Goal: Task Accomplishment & Management: Use online tool/utility

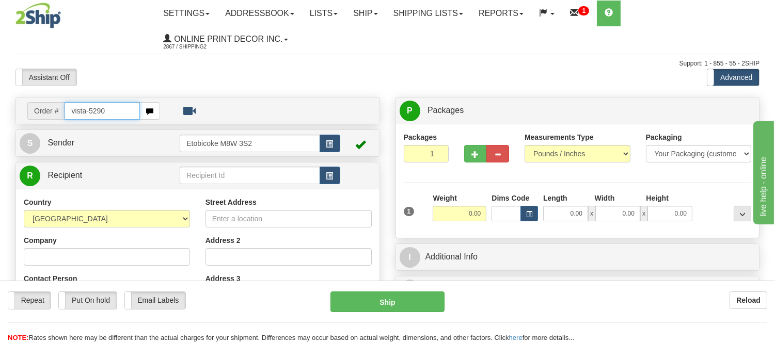
type input "vista-5290"
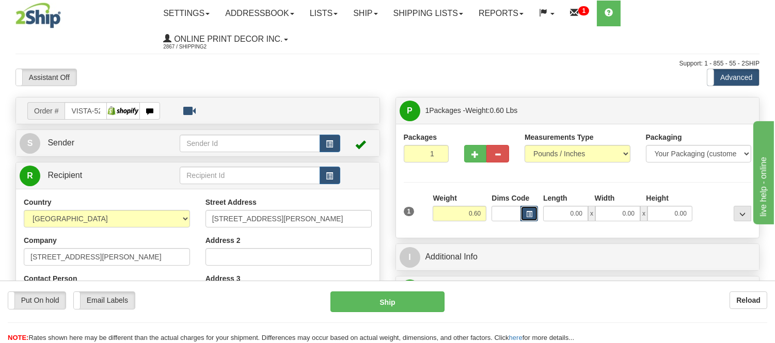
click at [524, 209] on button "button" at bounding box center [529, 213] width 18 height 15
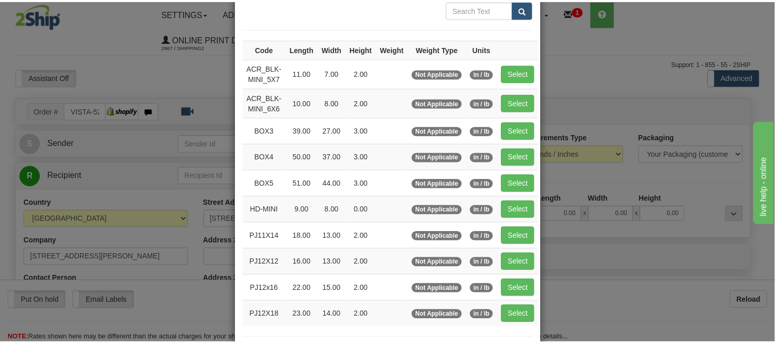
scroll to position [115, 0]
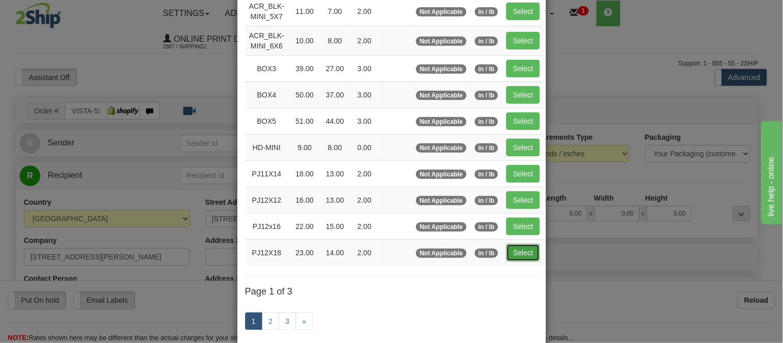
click at [532, 254] on button "Select" at bounding box center [524, 253] width 34 height 18
type input "PJ12X18"
type input "23.00"
type input "14.00"
type input "2.00"
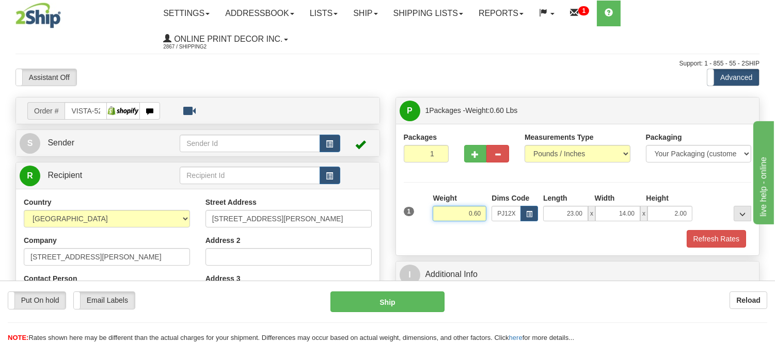
drag, startPoint x: 480, startPoint y: 214, endPoint x: 421, endPoint y: 210, distance: 59.5
click at [421, 210] on div "1 Weight 0.60 Dims Code x x" at bounding box center [577, 211] width 353 height 37
type input "1.10"
click at [723, 241] on button "Refresh Rates" at bounding box center [716, 239] width 59 height 18
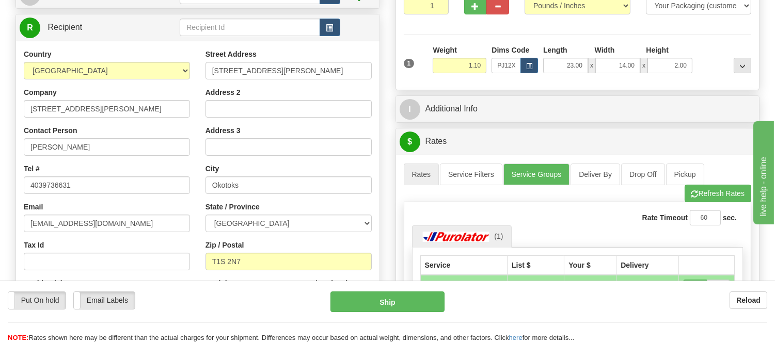
scroll to position [161, 0]
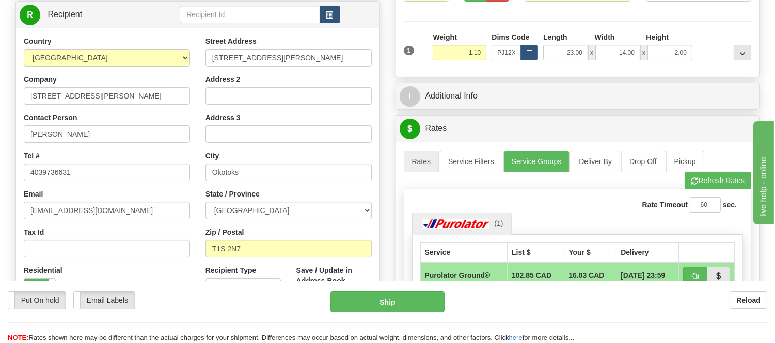
drag, startPoint x: 783, startPoint y: 97, endPoint x: 63, endPoint y: 19, distance: 723.9
click at [726, 179] on button "Refresh Rates" at bounding box center [718, 181] width 67 height 18
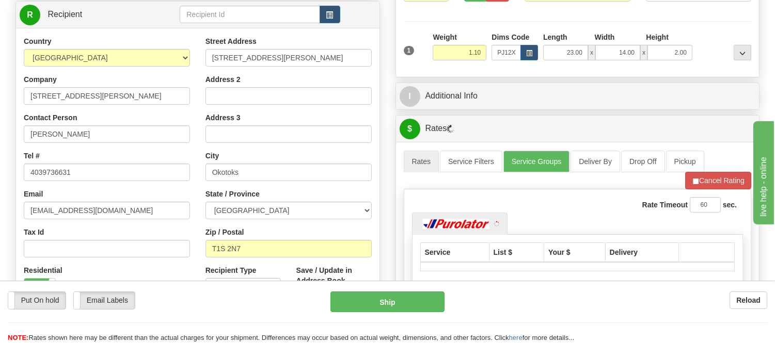
scroll to position [46, 0]
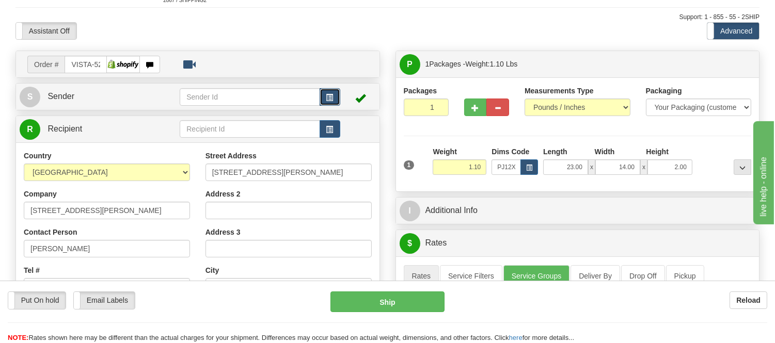
click at [337, 93] on button "button" at bounding box center [330, 97] width 21 height 18
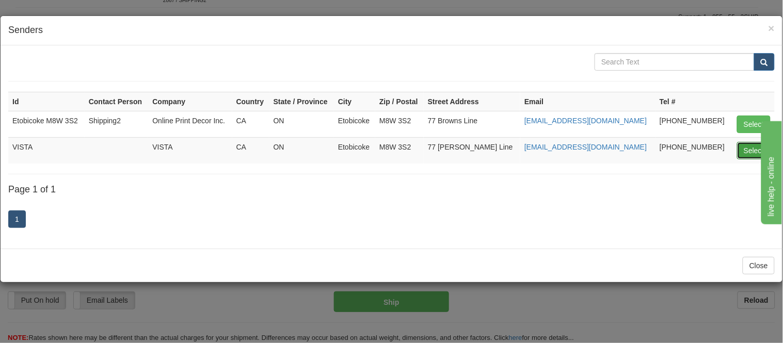
click at [752, 151] on button "Select" at bounding box center [754, 151] width 34 height 18
type input "VISTA"
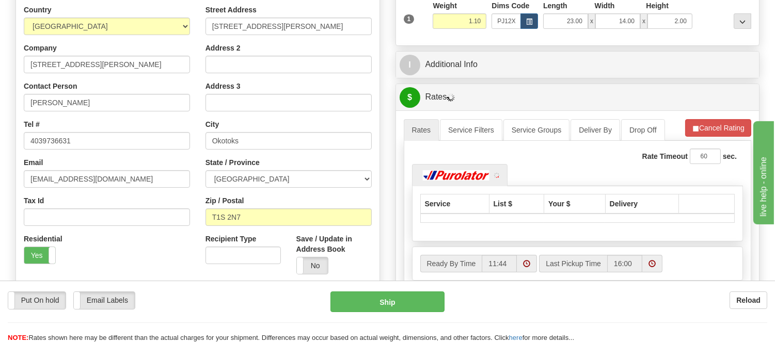
scroll to position [218, 0]
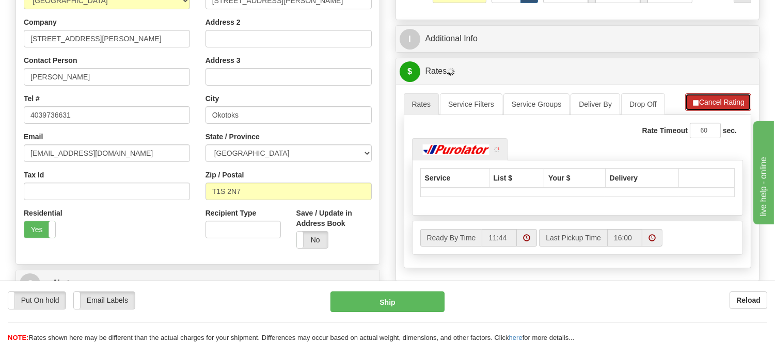
click at [719, 105] on button "Cancel Rating" at bounding box center [718, 102] width 66 height 18
click at [719, 105] on button "Refresh Rates" at bounding box center [718, 102] width 67 height 18
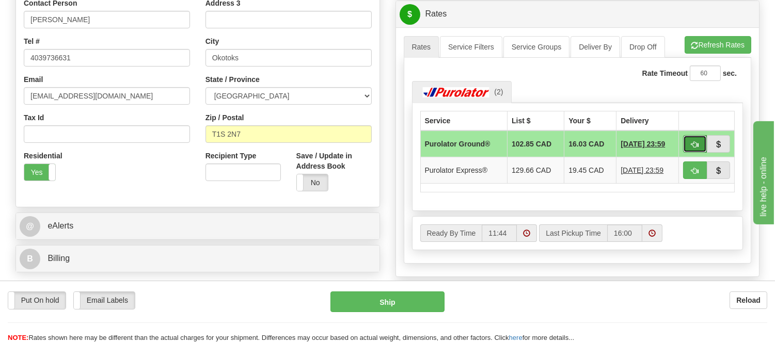
click at [689, 142] on button "button" at bounding box center [695, 144] width 24 height 18
type input "260"
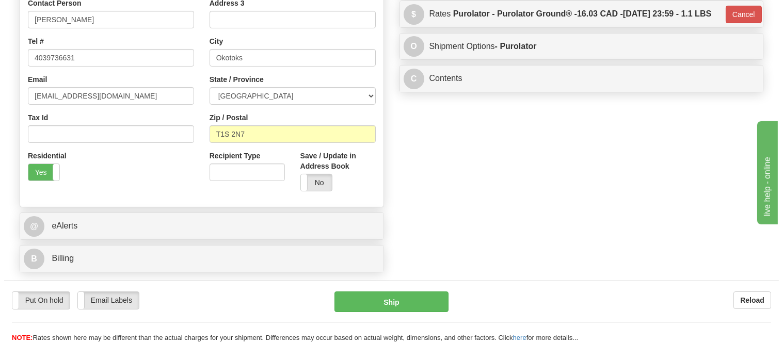
scroll to position [104, 0]
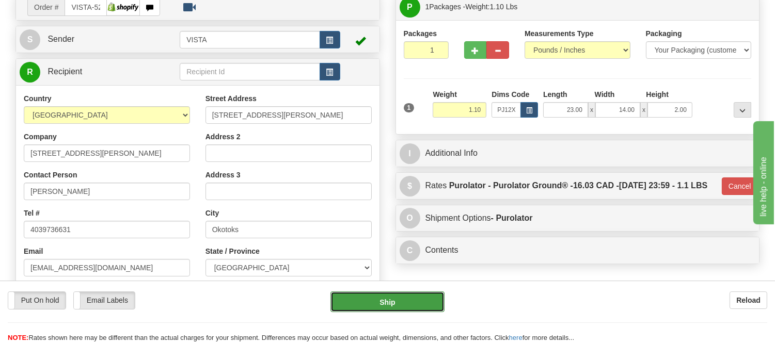
click at [429, 309] on button "Ship" at bounding box center [387, 302] width 114 height 21
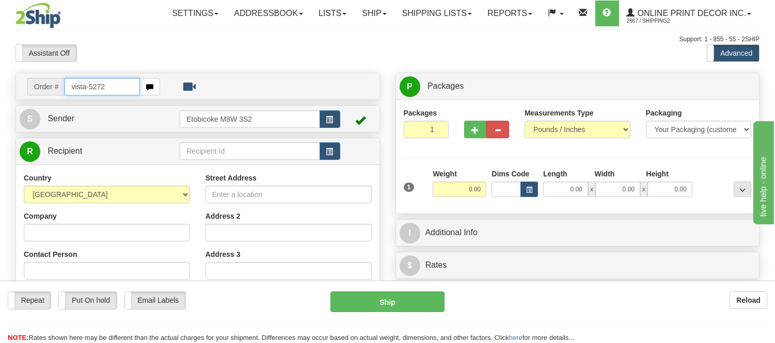
type input "vista-5272"
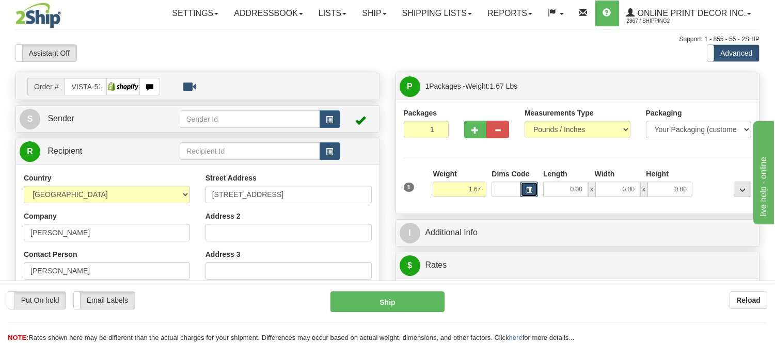
click at [528, 189] on span "button" at bounding box center [529, 190] width 6 height 6
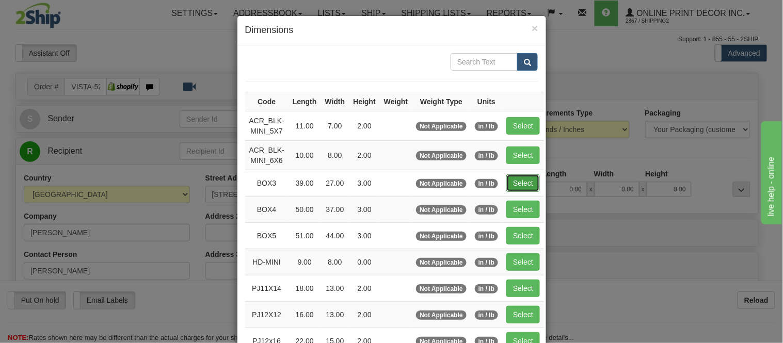
click at [514, 185] on button "Select" at bounding box center [524, 184] width 34 height 18
type input "BOX3"
type input "39.00"
type input "27.00"
type input "3.00"
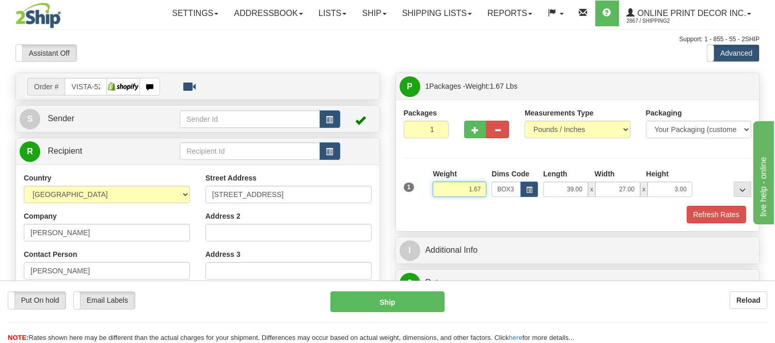
drag, startPoint x: 481, startPoint y: 186, endPoint x: 441, endPoint y: 197, distance: 40.6
click at [441, 197] on input "1.67" at bounding box center [460, 189] width 54 height 15
type input "9.98"
click at [732, 224] on button "Refresh Rates" at bounding box center [716, 215] width 59 height 18
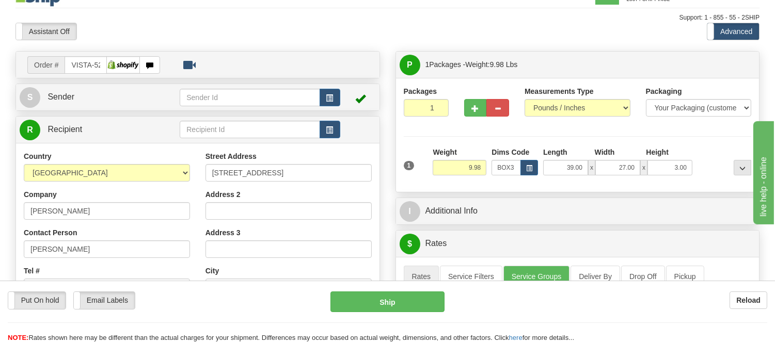
scroll to position [21, 0]
click at [326, 98] on span "button" at bounding box center [329, 99] width 7 height 7
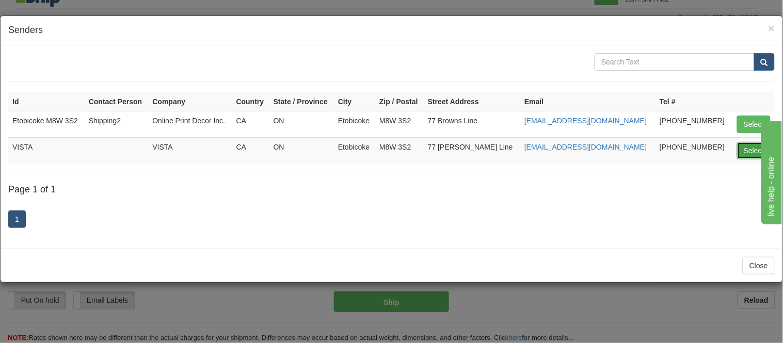
click at [745, 149] on button "Select" at bounding box center [754, 151] width 34 height 18
type input "VISTA"
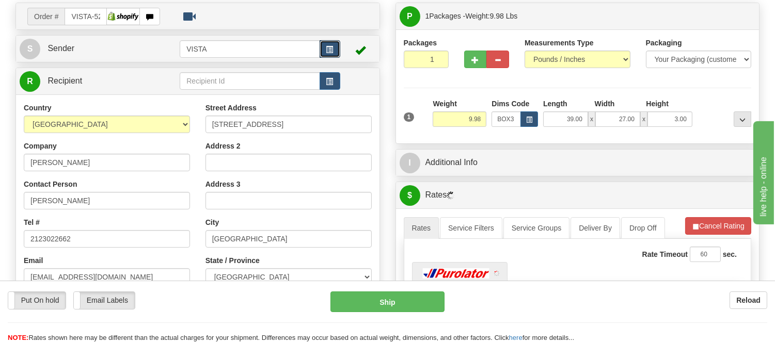
scroll to position [136, 0]
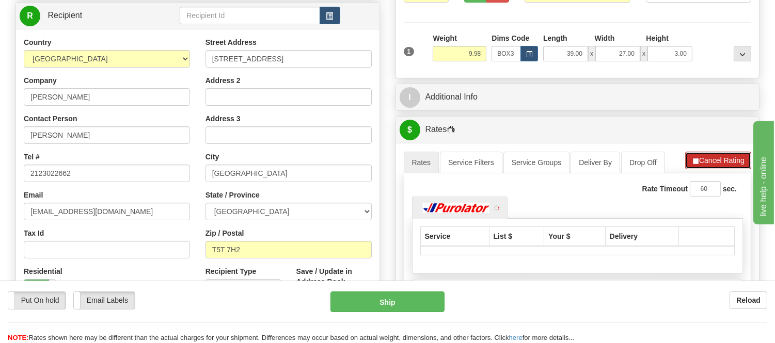
click at [715, 164] on button "Cancel Rating" at bounding box center [718, 161] width 66 height 18
click at [715, 164] on button "Refresh Rates" at bounding box center [718, 161] width 67 height 18
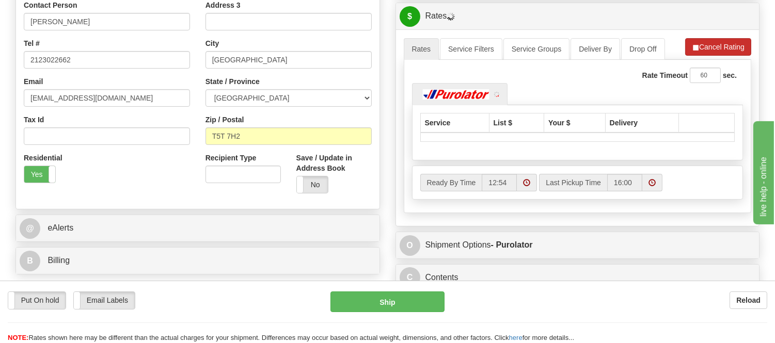
scroll to position [250, 0]
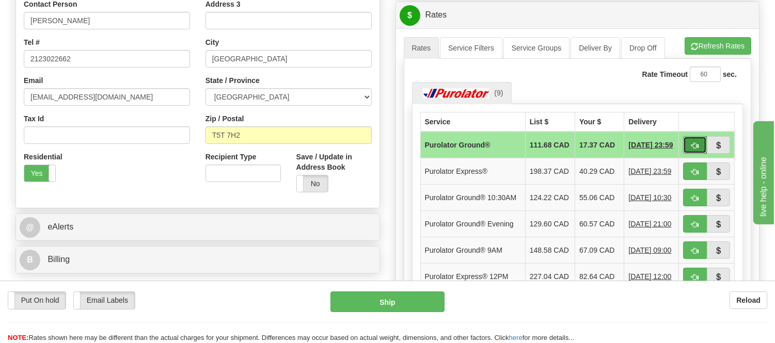
click at [694, 141] on button "button" at bounding box center [695, 145] width 24 height 18
type input "260"
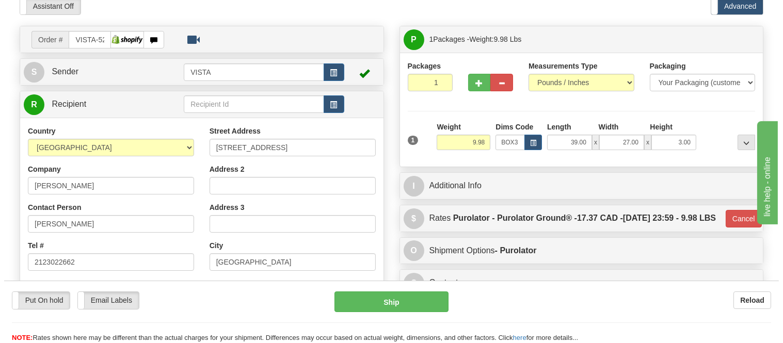
scroll to position [21, 0]
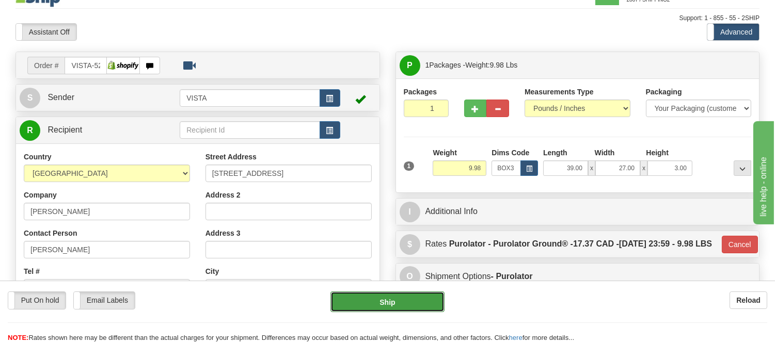
click at [412, 297] on button "Ship" at bounding box center [387, 302] width 114 height 21
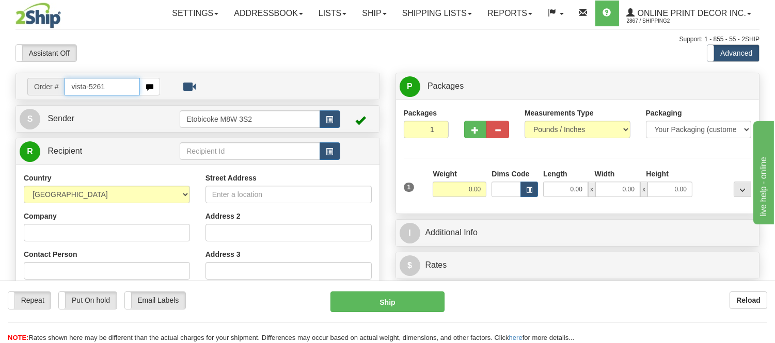
type input "vista-5261"
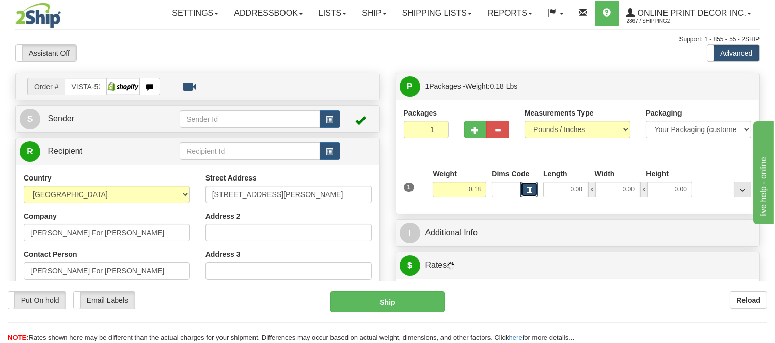
click at [524, 192] on button "button" at bounding box center [529, 189] width 18 height 15
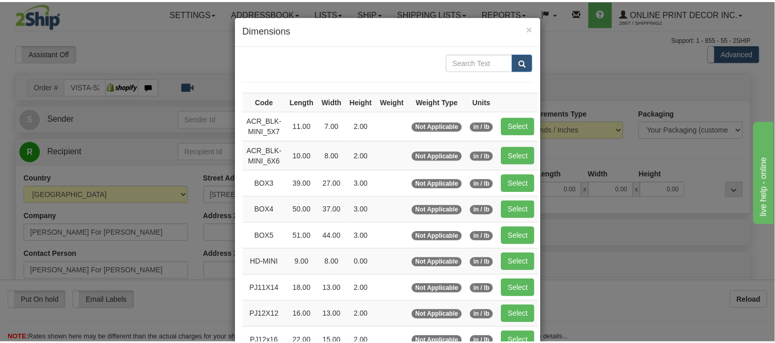
scroll to position [115, 0]
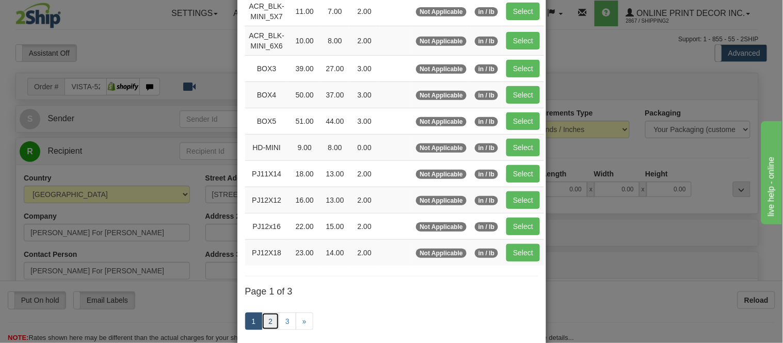
click at [271, 323] on link "2" at bounding box center [271, 322] width 18 height 18
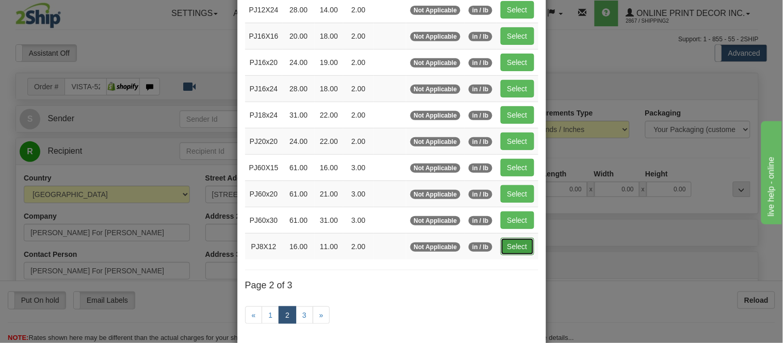
click at [513, 254] on button "Select" at bounding box center [518, 247] width 34 height 18
type input "PJ8X12"
type input "16.00"
type input "11.00"
type input "2.00"
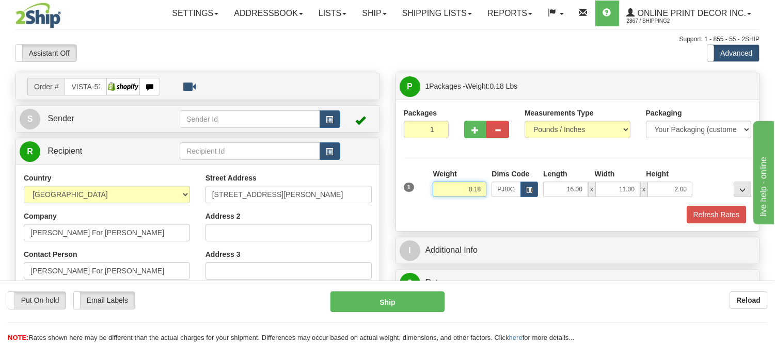
drag, startPoint x: 486, startPoint y: 189, endPoint x: 432, endPoint y: 216, distance: 61.0
click at [432, 216] on div "1 Weight 0.18 Dims Code PJ8X12 Length Width Height x x" at bounding box center [578, 196] width 348 height 55
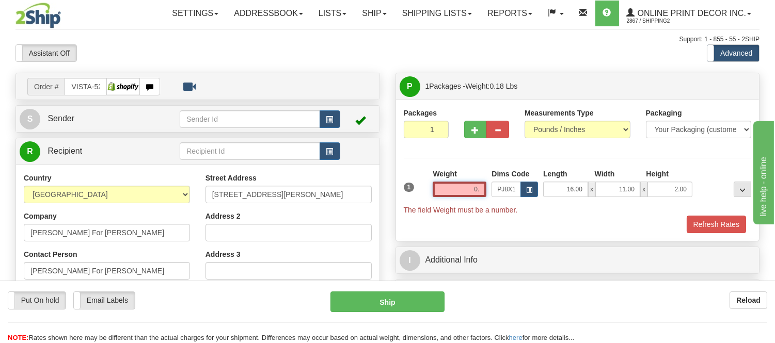
type input "0"
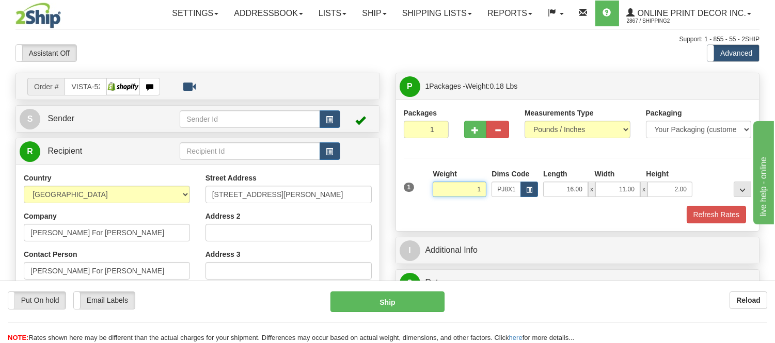
click button "Delete" at bounding box center [0, 0] width 0 height 0
type input "1.00"
click at [705, 222] on button "Refresh Rates" at bounding box center [716, 215] width 59 height 18
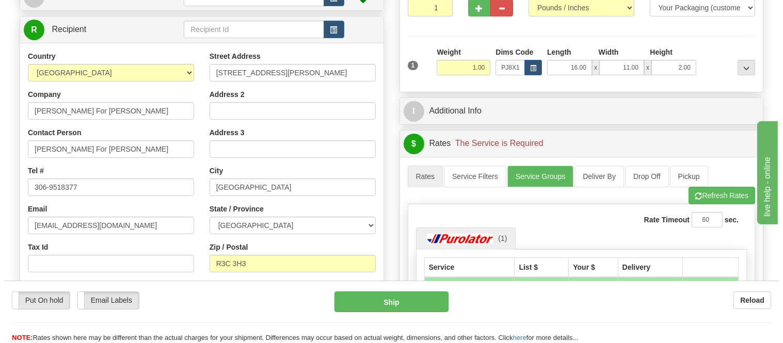
scroll to position [57, 0]
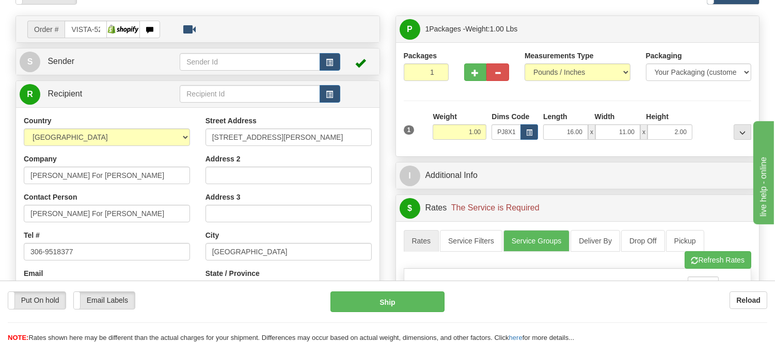
click at [344, 67] on td at bounding box center [358, 61] width 36 height 21
click at [321, 63] on button "button" at bounding box center [330, 62] width 21 height 18
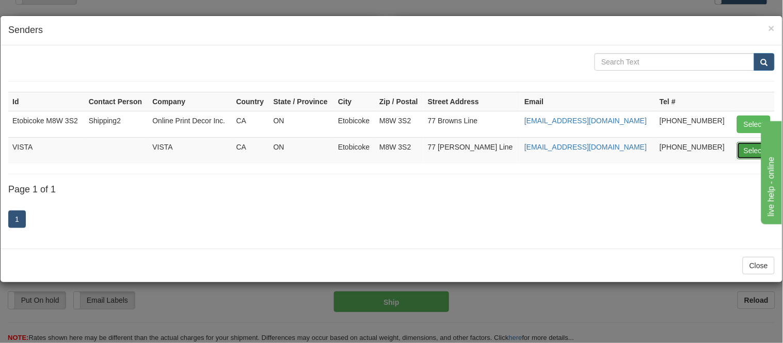
click at [749, 148] on button "Select" at bounding box center [754, 151] width 34 height 18
type input "VISTA"
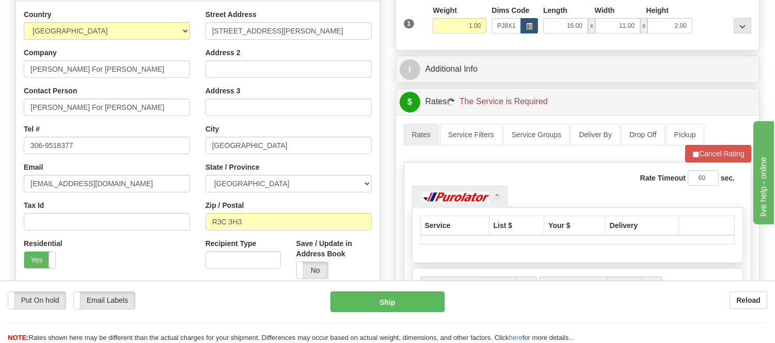
scroll to position [172, 0]
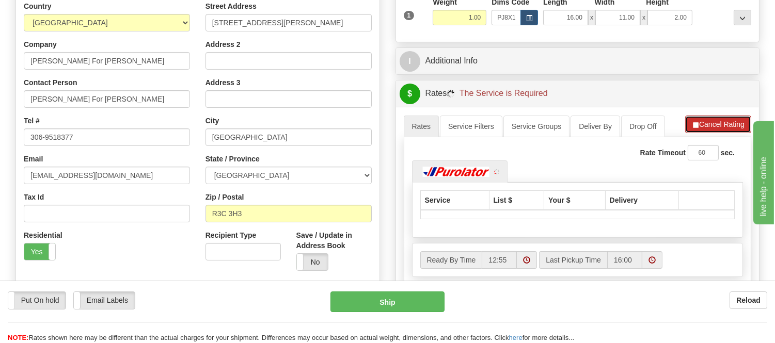
click at [714, 123] on button "Cancel Rating" at bounding box center [718, 125] width 66 height 18
click at [714, 123] on button "Refresh Rates" at bounding box center [718, 125] width 67 height 18
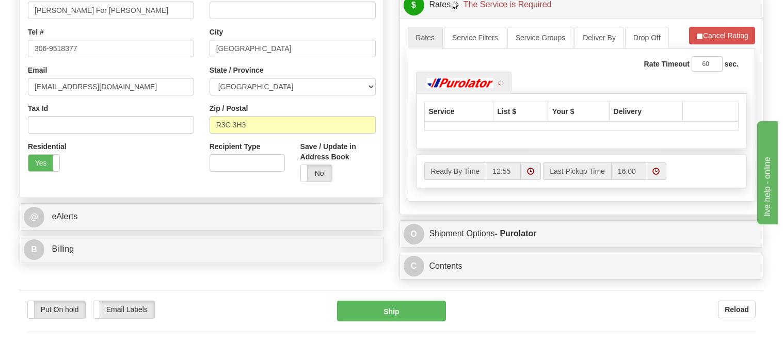
scroll to position [287, 0]
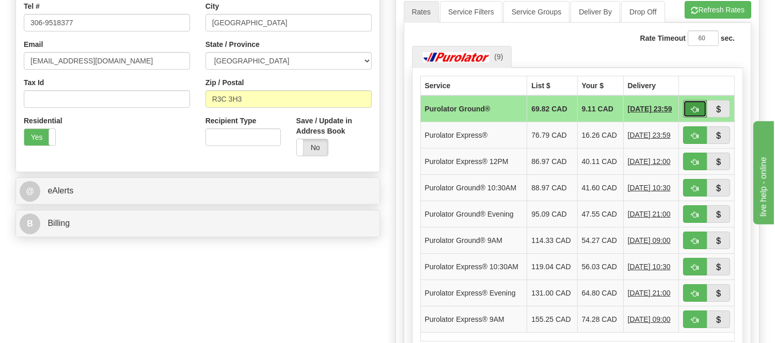
click at [690, 109] on button "button" at bounding box center [695, 109] width 24 height 18
type input "260"
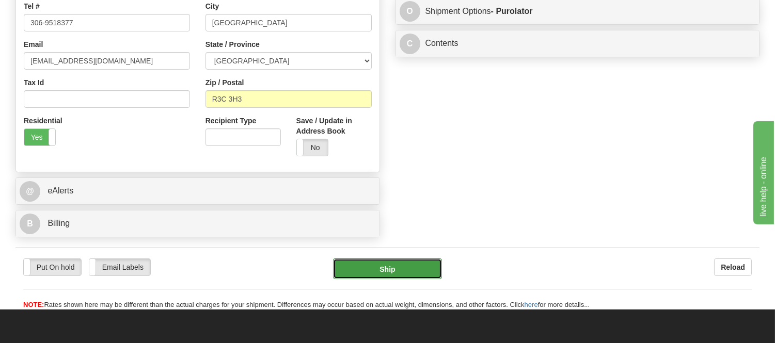
click at [381, 266] on button "Ship" at bounding box center [387, 269] width 108 height 21
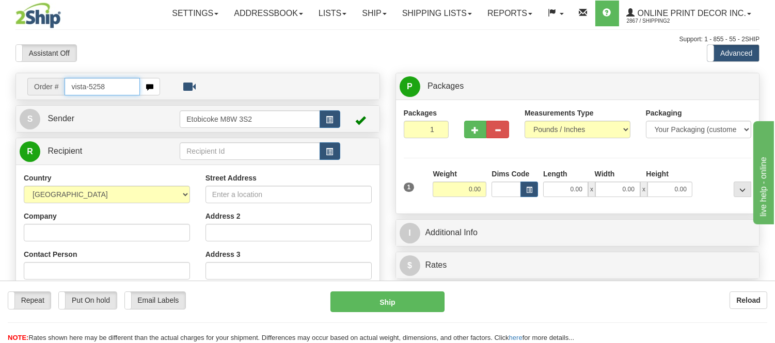
type input "vista-5258"
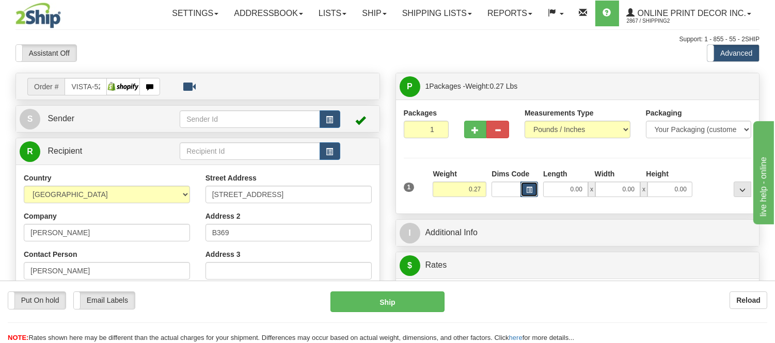
drag, startPoint x: 0, startPoint y: 0, endPoint x: 527, endPoint y: 190, distance: 560.4
click at [527, 190] on span "button" at bounding box center [529, 190] width 6 height 6
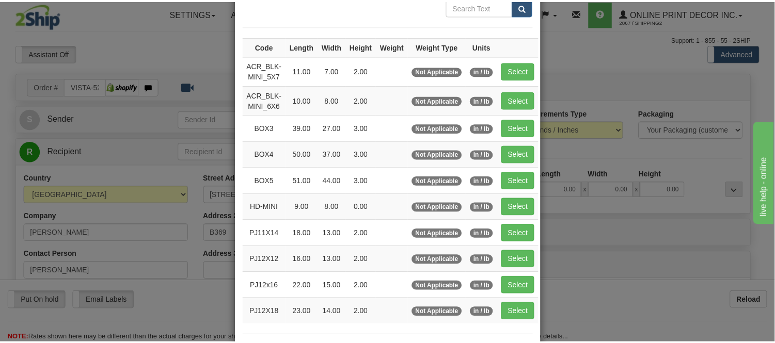
scroll to position [115, 0]
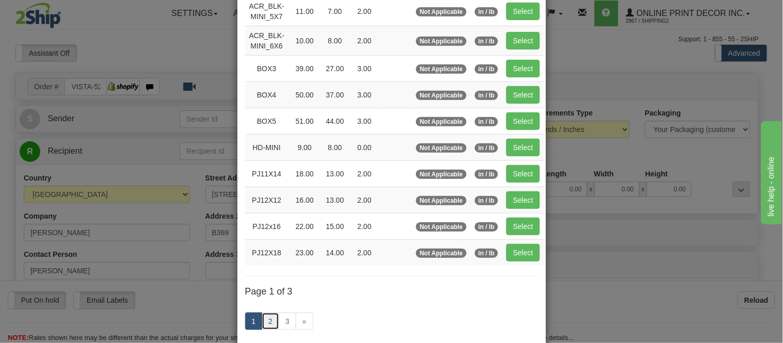
click at [264, 322] on link "2" at bounding box center [271, 322] width 18 height 18
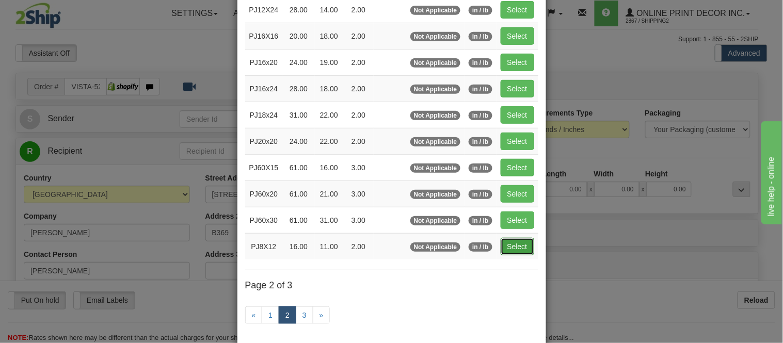
click at [513, 245] on button "Select" at bounding box center [518, 247] width 34 height 18
type input "PJ8X12"
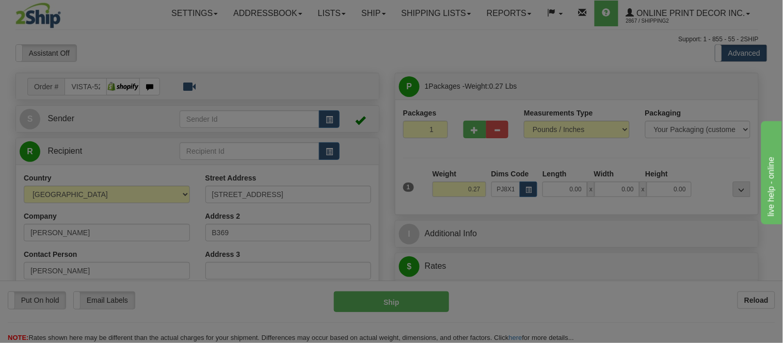
type input "16.00"
type input "11.00"
type input "2.00"
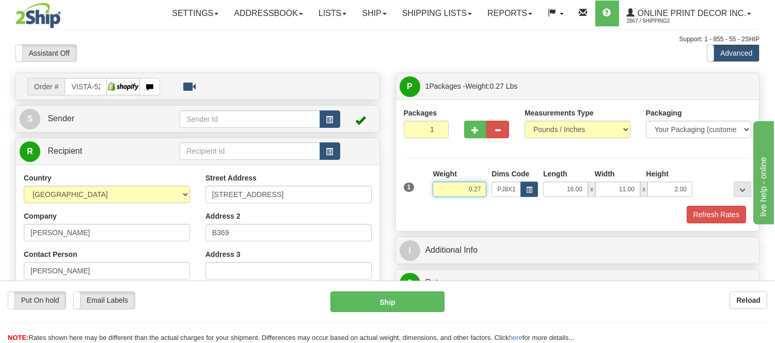
drag, startPoint x: 483, startPoint y: 186, endPoint x: 442, endPoint y: 199, distance: 42.6
click at [442, 199] on div "Weight 0.27" at bounding box center [459, 187] width 59 height 36
type input "0.98"
click at [700, 223] on button "Refresh Rates" at bounding box center [716, 215] width 59 height 18
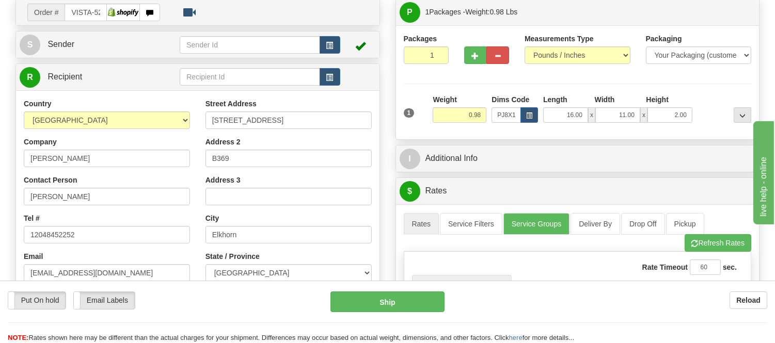
scroll to position [58, 0]
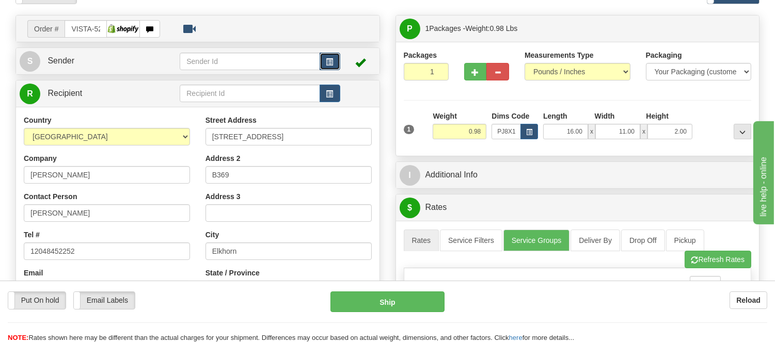
click at [327, 60] on span "button" at bounding box center [329, 62] width 7 height 7
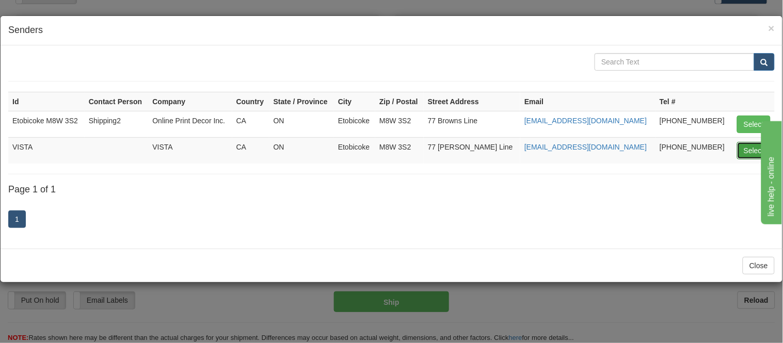
click at [756, 150] on button "Select" at bounding box center [754, 151] width 34 height 18
type input "VISTA"
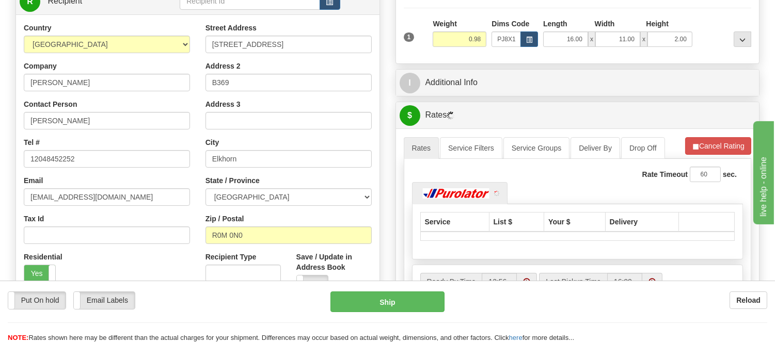
scroll to position [230, 0]
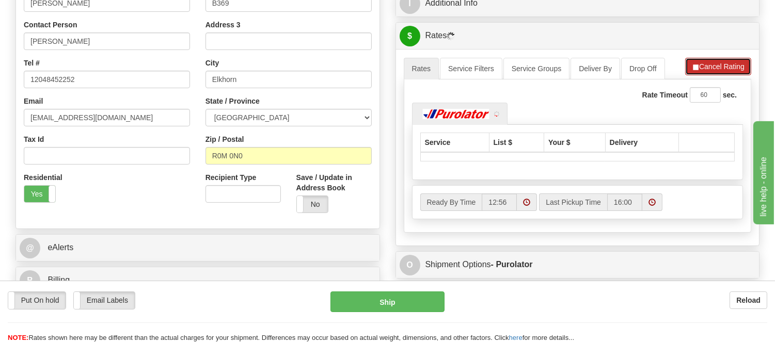
click at [705, 73] on button "Cancel Rating" at bounding box center [718, 67] width 66 height 18
click at [705, 73] on button "Refresh Rates" at bounding box center [718, 67] width 67 height 18
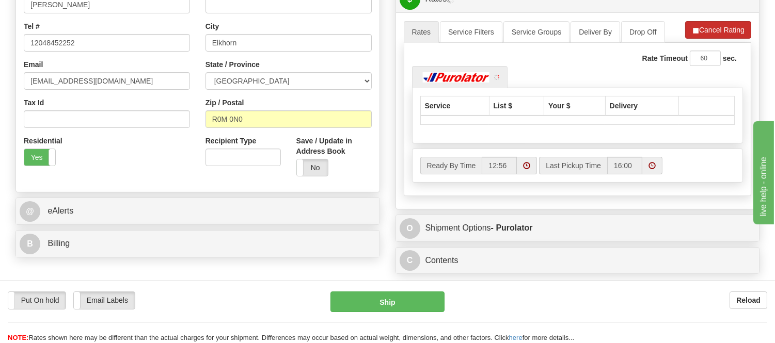
scroll to position [287, 0]
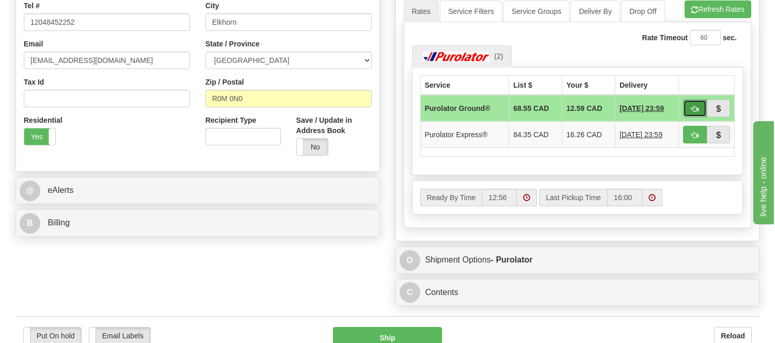
click at [686, 111] on button "button" at bounding box center [695, 109] width 24 height 18
type input "260"
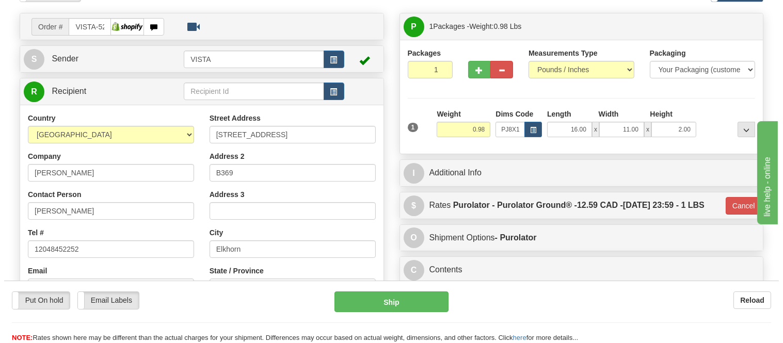
scroll to position [0, 0]
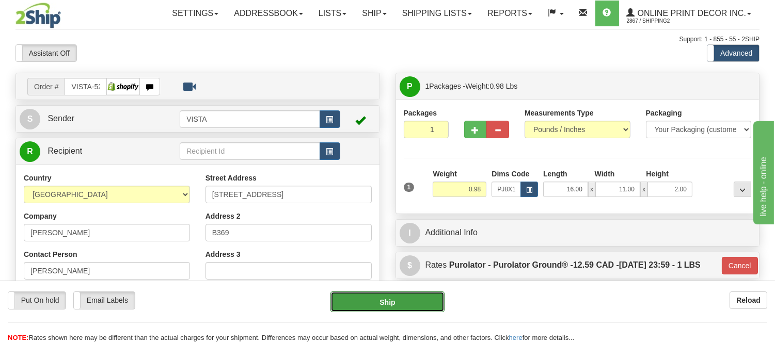
click at [378, 295] on button "Ship" at bounding box center [387, 302] width 114 height 21
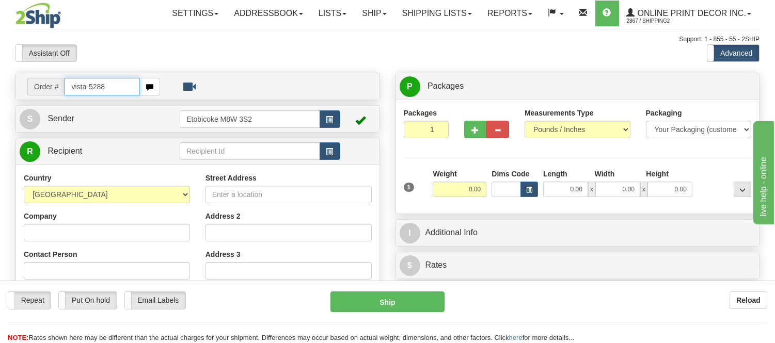
type input "vista-5288"
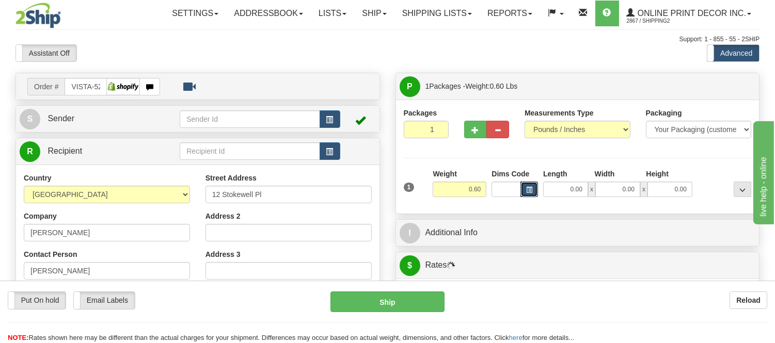
click at [530, 192] on span "button" at bounding box center [529, 190] width 6 height 6
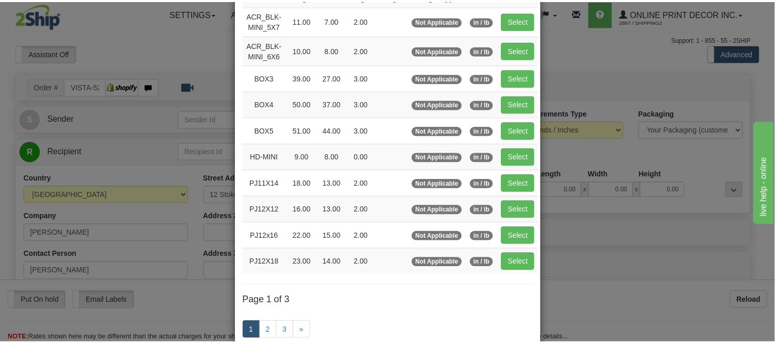
scroll to position [115, 0]
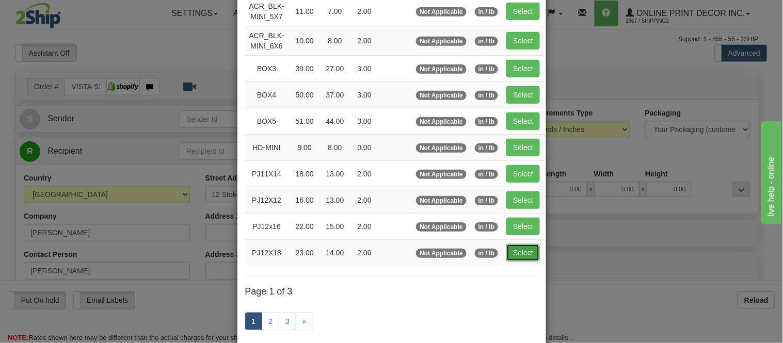
click at [513, 254] on button "Select" at bounding box center [524, 253] width 34 height 18
type input "PJ12X18"
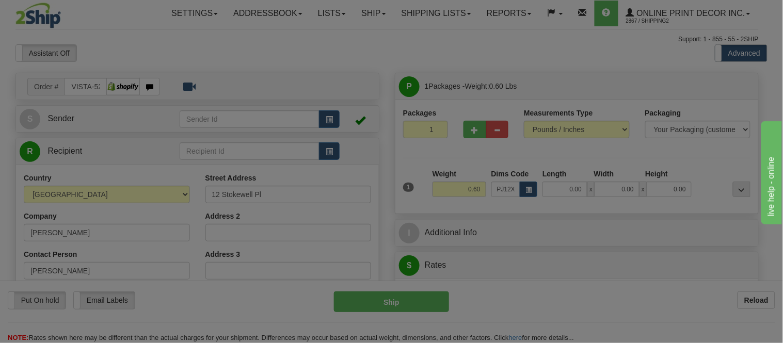
type input "23.00"
type input "14.00"
type input "2.00"
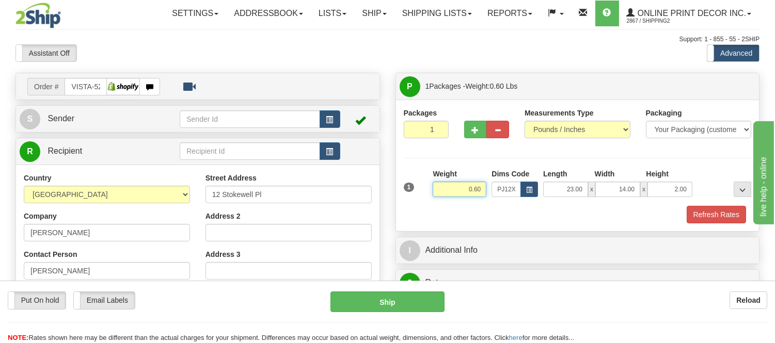
drag, startPoint x: 481, startPoint y: 190, endPoint x: 414, endPoint y: 190, distance: 67.1
click at [414, 190] on div "1 Weight 0.60 Dims Code x x" at bounding box center [577, 187] width 353 height 37
type input "1.10"
click at [729, 218] on button "Refresh Rates" at bounding box center [716, 215] width 59 height 18
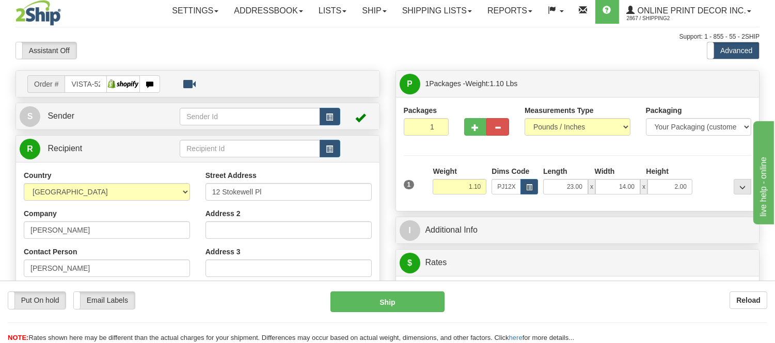
scroll to position [0, 0]
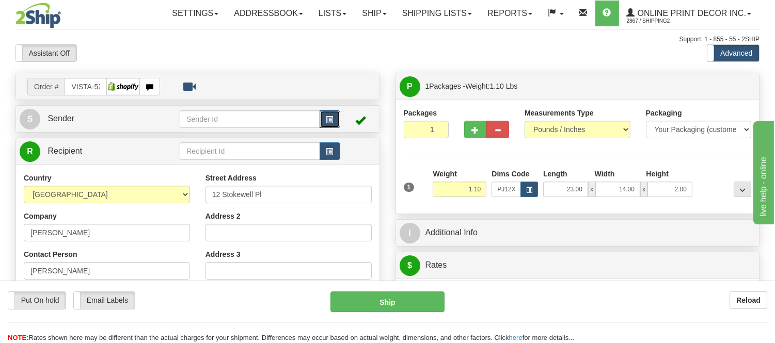
click at [324, 120] on button "button" at bounding box center [330, 119] width 21 height 18
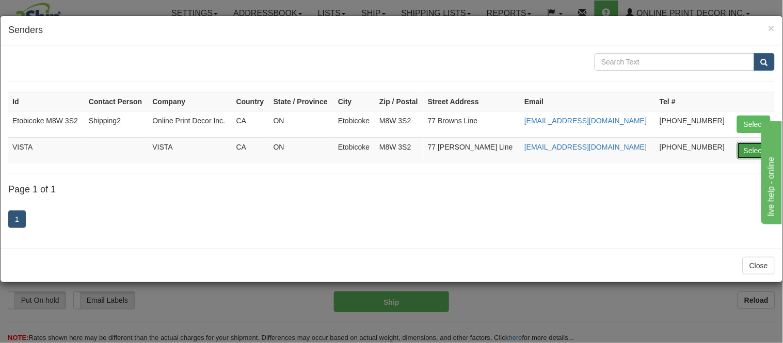
click at [740, 149] on button "Select" at bounding box center [754, 151] width 34 height 18
type input "VISTA"
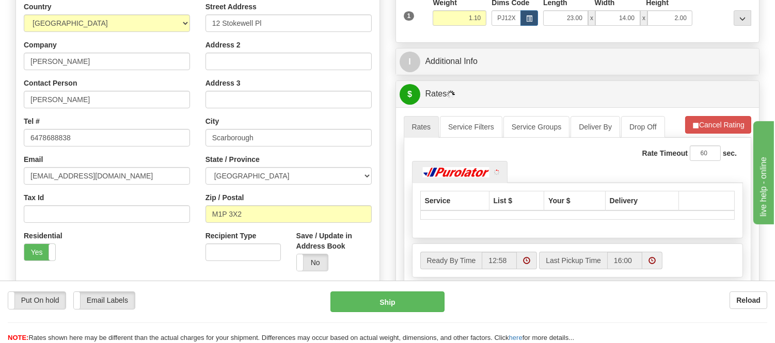
scroll to position [172, 0]
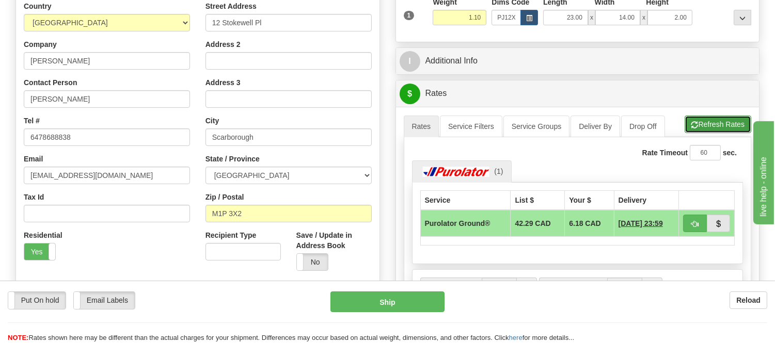
click at [710, 124] on button "Refresh Rates" at bounding box center [718, 125] width 67 height 18
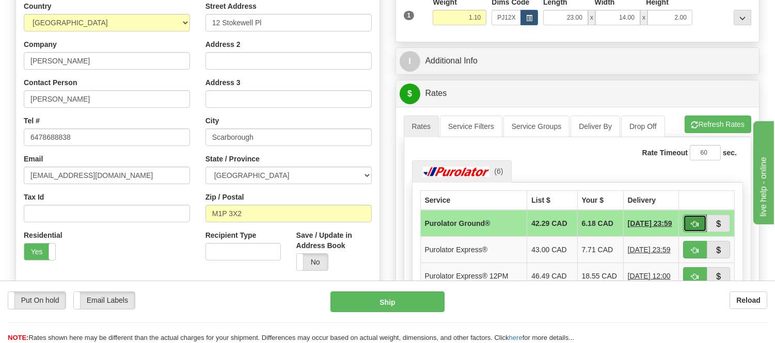
click at [695, 218] on button "button" at bounding box center [695, 224] width 24 height 18
type input "260"
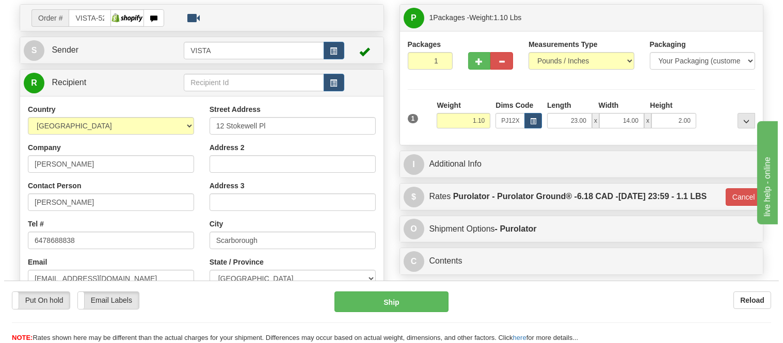
scroll to position [57, 0]
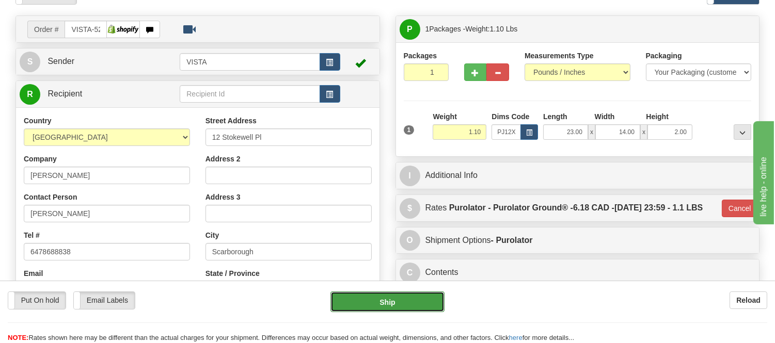
click at [427, 305] on button "Ship" at bounding box center [387, 302] width 114 height 21
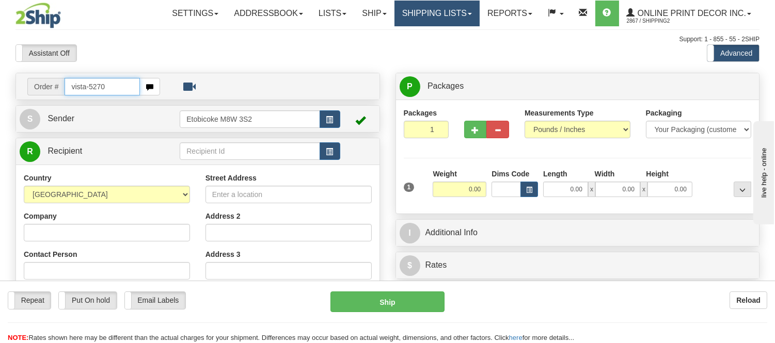
type input "vista-5270"
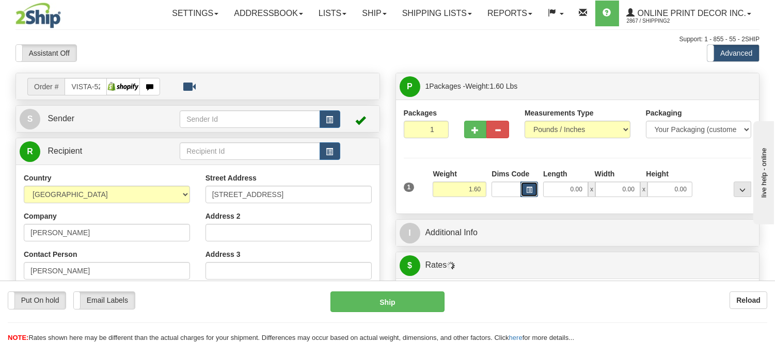
click at [525, 189] on button "button" at bounding box center [529, 189] width 18 height 15
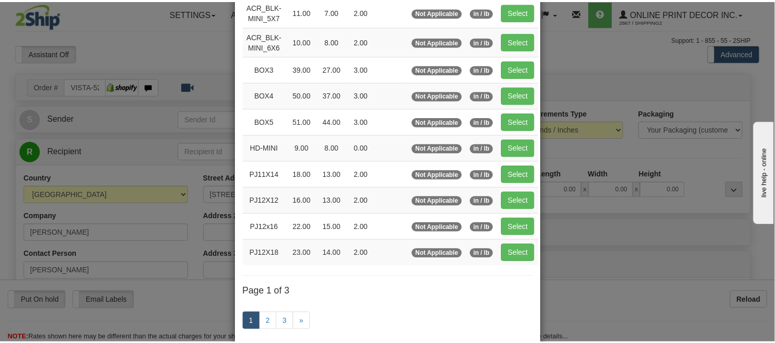
scroll to position [115, 0]
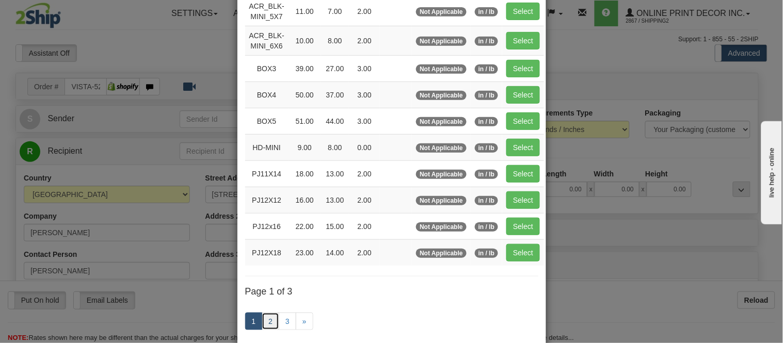
click at [271, 326] on link "2" at bounding box center [271, 322] width 18 height 18
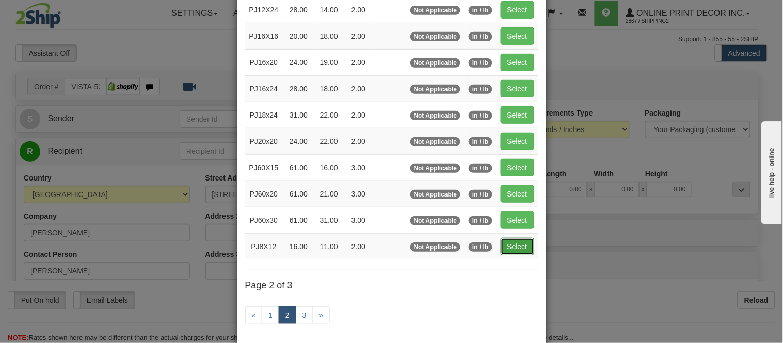
click at [512, 254] on button "Select" at bounding box center [518, 247] width 34 height 18
type input "PJ8X12"
type input "16.00"
type input "11.00"
type input "2.00"
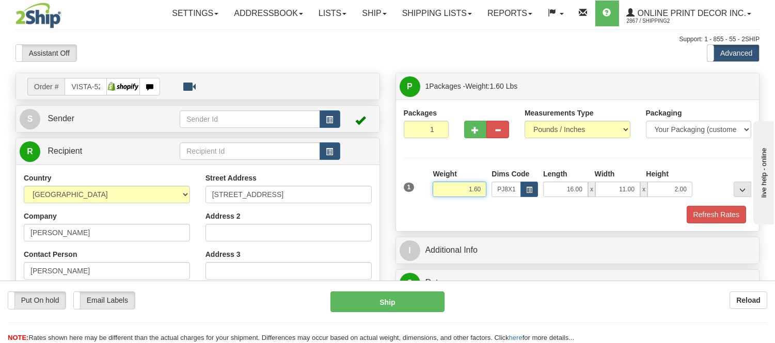
drag, startPoint x: 484, startPoint y: 189, endPoint x: 429, endPoint y: 200, distance: 55.9
click at [429, 200] on div "1 Weight 1.60 Dims Code x x" at bounding box center [577, 187] width 353 height 37
click button "Delete" at bounding box center [0, 0] width 0 height 0
type input "3.00"
drag, startPoint x: 691, startPoint y: 184, endPoint x: 660, endPoint y: 198, distance: 34.0
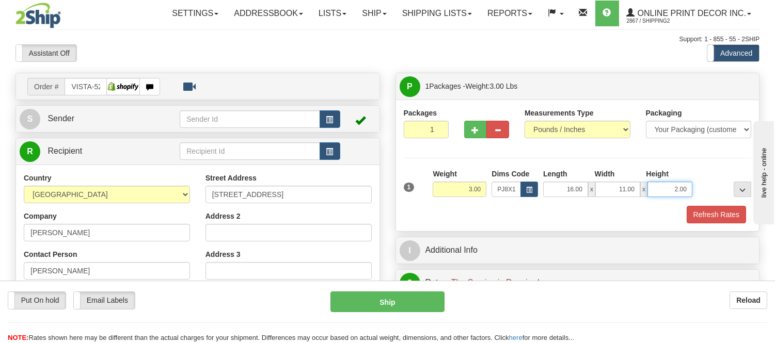
click at [660, 198] on div "1 Weight 3.00 Dims Code x x" at bounding box center [577, 187] width 353 height 37
click button "Delete" at bounding box center [0, 0] width 0 height 0
type input "6.00"
click at [720, 214] on button "Refresh Rates" at bounding box center [716, 215] width 59 height 18
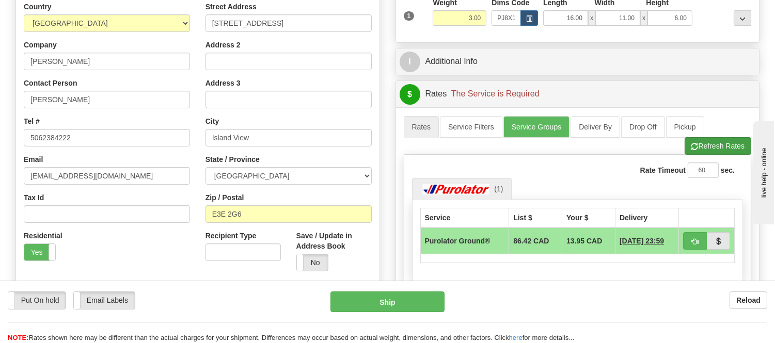
scroll to position [172, 0]
click at [723, 145] on button "Refresh Rates" at bounding box center [718, 146] width 67 height 18
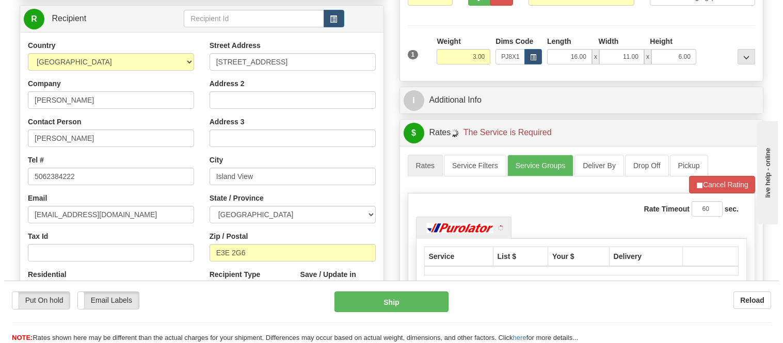
scroll to position [0, 0]
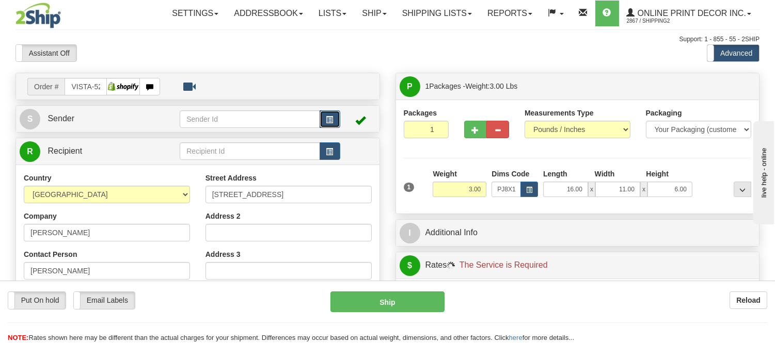
click at [334, 120] on button "button" at bounding box center [330, 119] width 21 height 18
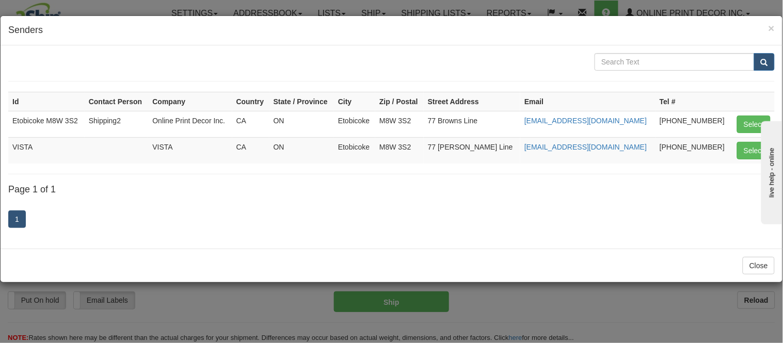
click at [732, 141] on td "Select" at bounding box center [753, 150] width 43 height 26
click at [747, 147] on button "Select" at bounding box center [754, 151] width 34 height 18
type input "VISTA"
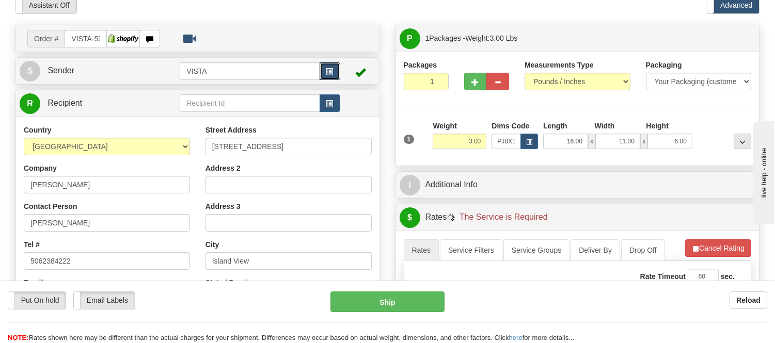
scroll to position [115, 0]
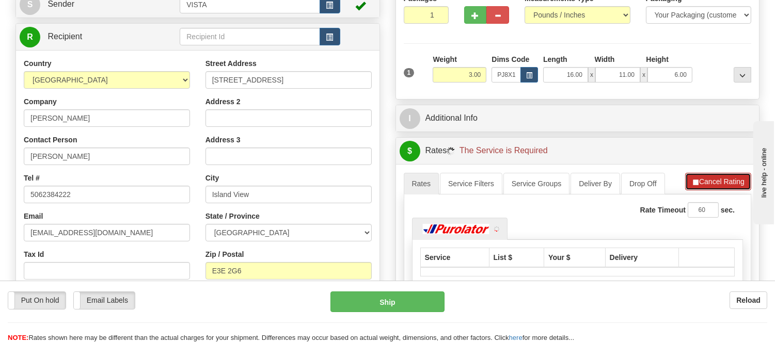
click at [722, 174] on button "Cancel Rating" at bounding box center [718, 182] width 66 height 18
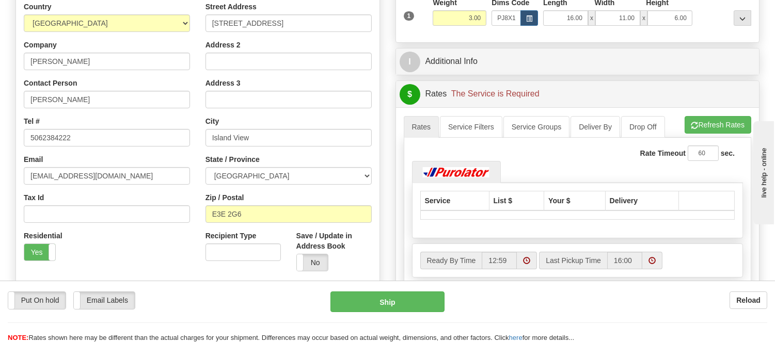
scroll to position [172, 0]
click at [725, 119] on button "Refresh Rates" at bounding box center [718, 125] width 67 height 18
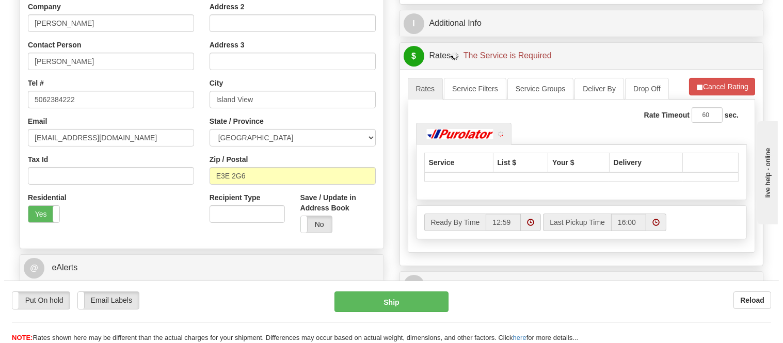
scroll to position [229, 0]
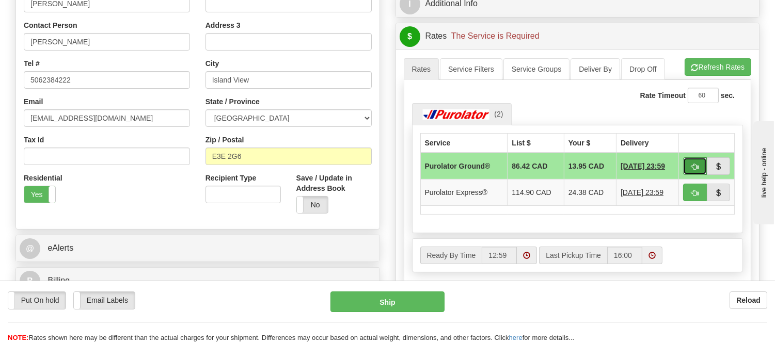
click at [693, 165] on span "button" at bounding box center [694, 167] width 7 height 7
type input "260"
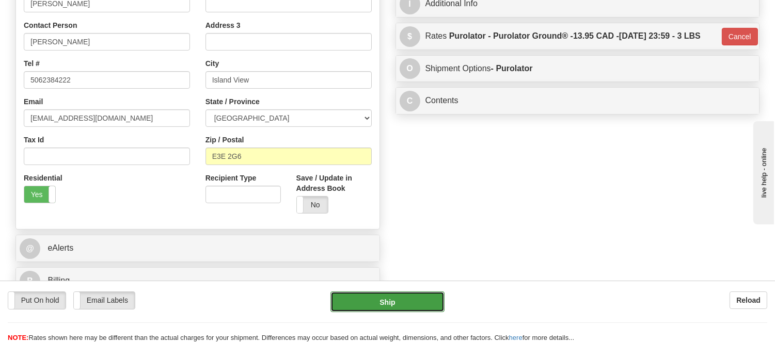
click at [389, 301] on button "Ship" at bounding box center [387, 302] width 114 height 21
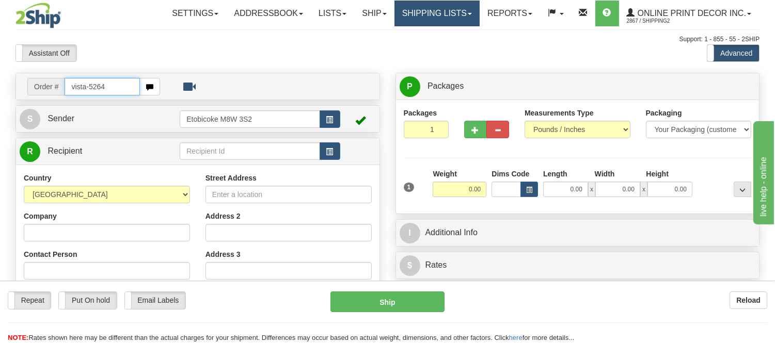
type input "vista-5264"
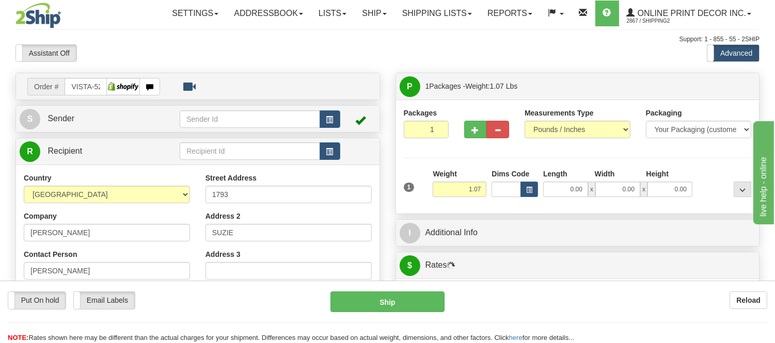
click at [539, 190] on div "Dims Code" at bounding box center [515, 183] width 52 height 28
click at [536, 187] on button "button" at bounding box center [529, 189] width 18 height 15
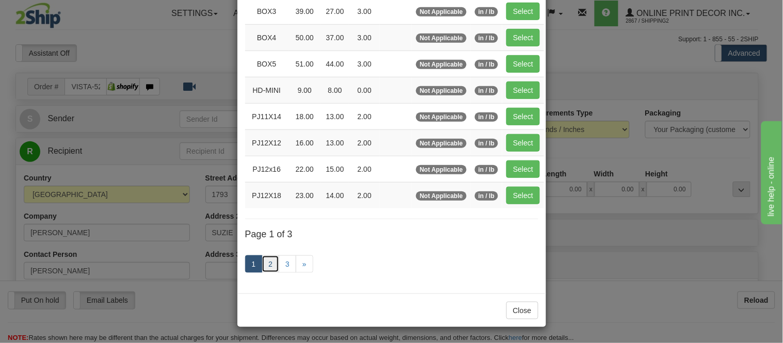
click at [264, 261] on link "2" at bounding box center [271, 265] width 18 height 18
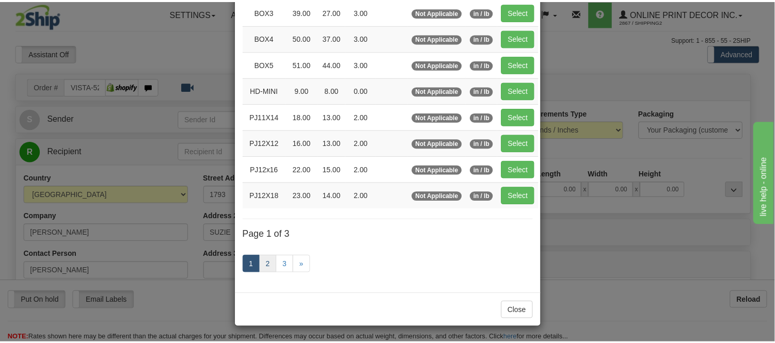
scroll to position [168, 0]
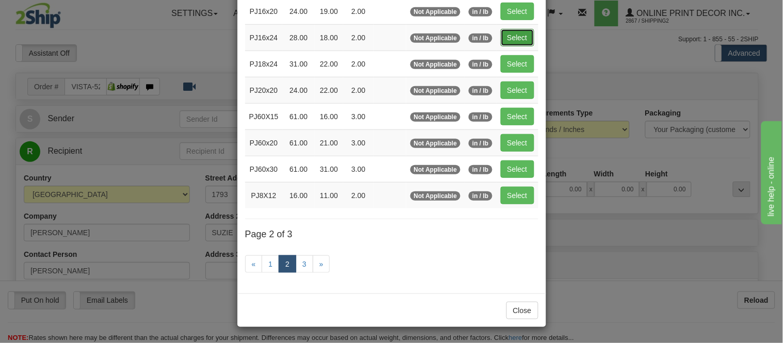
click at [511, 34] on button "Select" at bounding box center [518, 38] width 34 height 18
type input "PJ16x24"
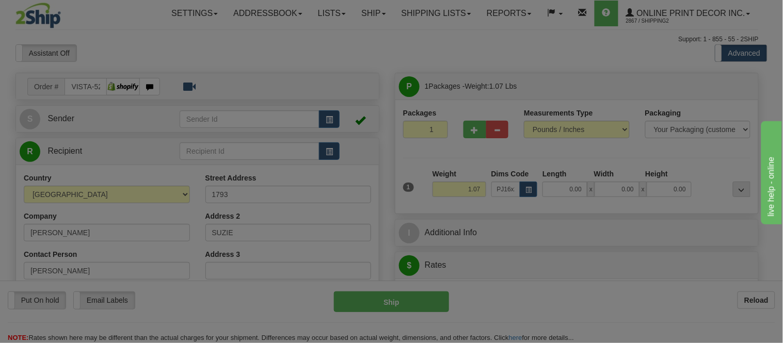
type input "28.00"
type input "18.00"
type input "2.00"
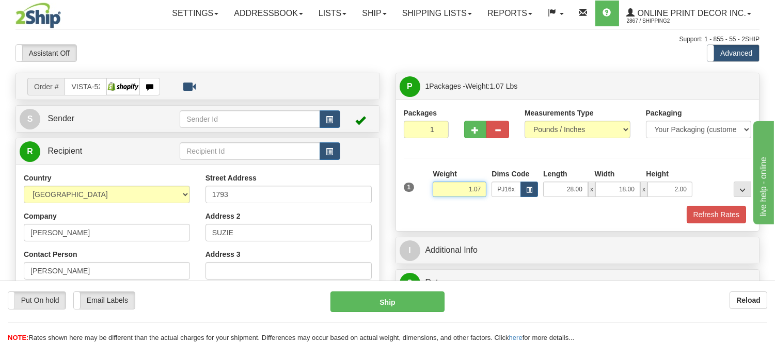
drag, startPoint x: 483, startPoint y: 184, endPoint x: 450, endPoint y: 198, distance: 35.7
click at [450, 198] on div "Weight 1.07" at bounding box center [459, 187] width 59 height 36
click button "Delete" at bounding box center [0, 0] width 0 height 0
type input "3.00"
click at [708, 218] on button "Refresh Rates" at bounding box center [716, 215] width 59 height 18
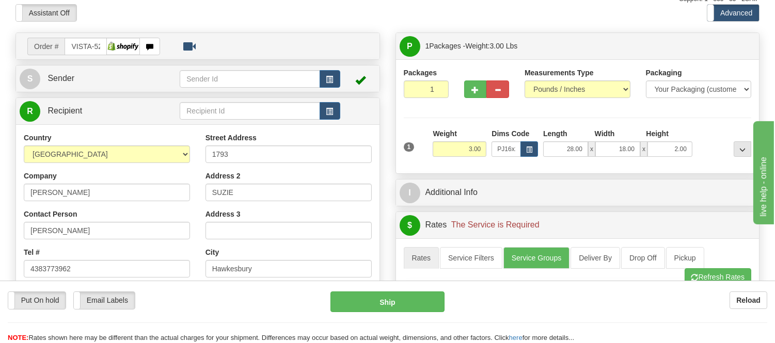
scroll to position [0, 0]
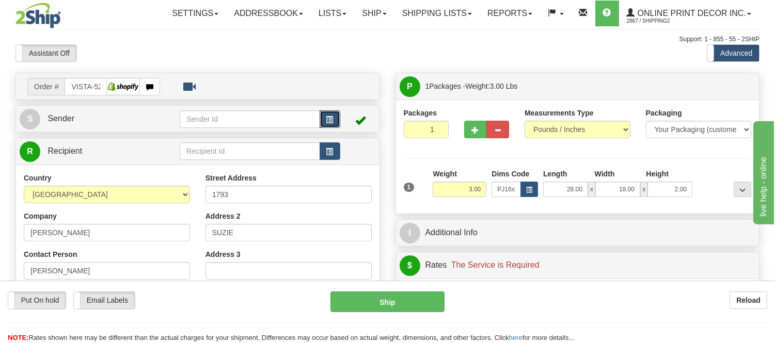
click at [325, 119] on button "button" at bounding box center [330, 119] width 21 height 18
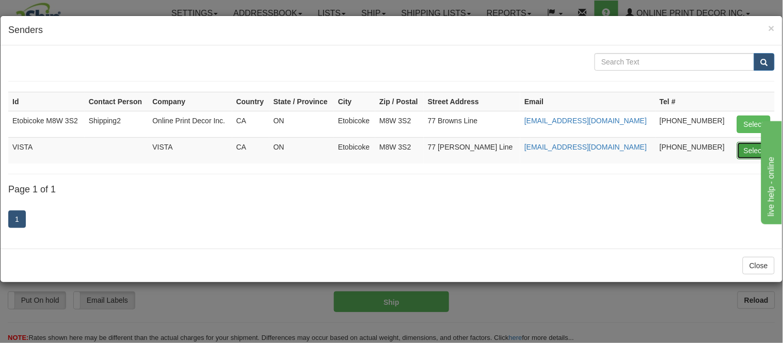
click at [747, 147] on button "Select" at bounding box center [754, 151] width 34 height 18
type input "VISTA"
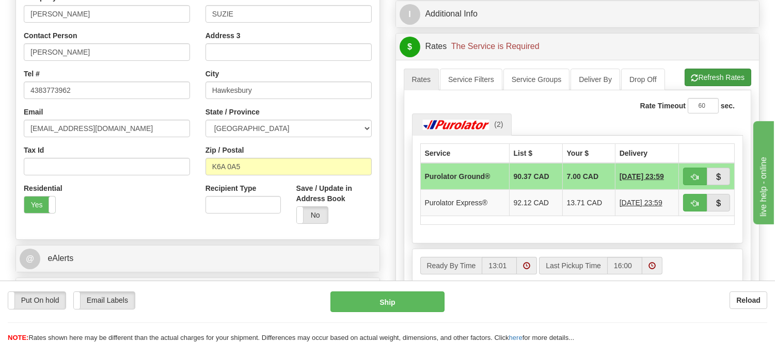
scroll to position [229, 0]
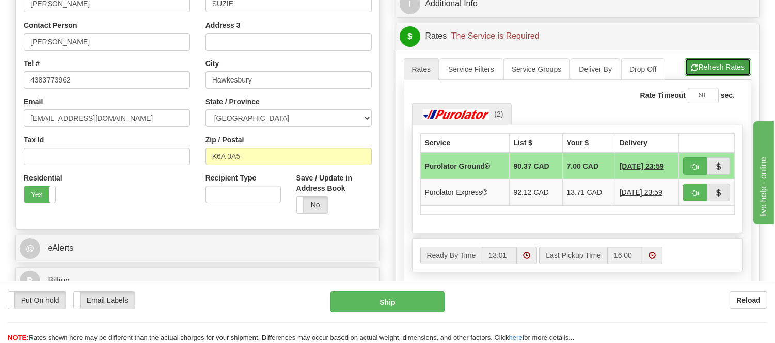
click at [721, 71] on button "Refresh Rates" at bounding box center [718, 67] width 67 height 18
click at [689, 161] on button "button" at bounding box center [695, 166] width 24 height 18
type input "260"
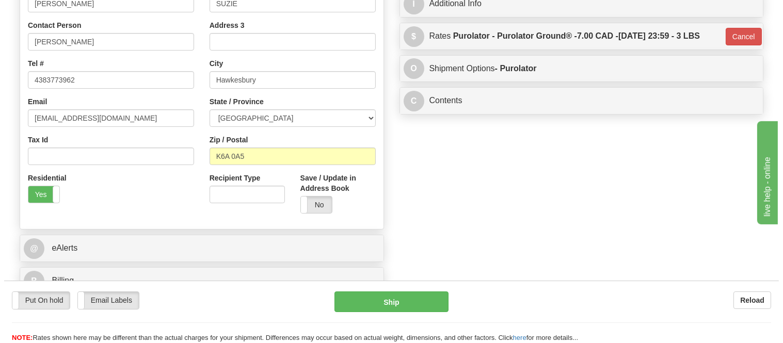
scroll to position [57, 0]
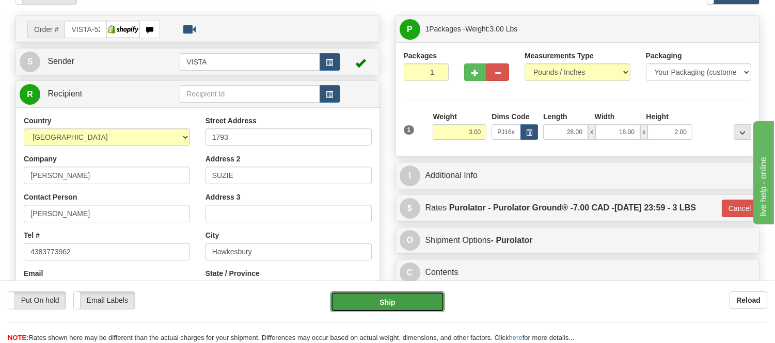
click at [424, 297] on button "Ship" at bounding box center [387, 302] width 114 height 21
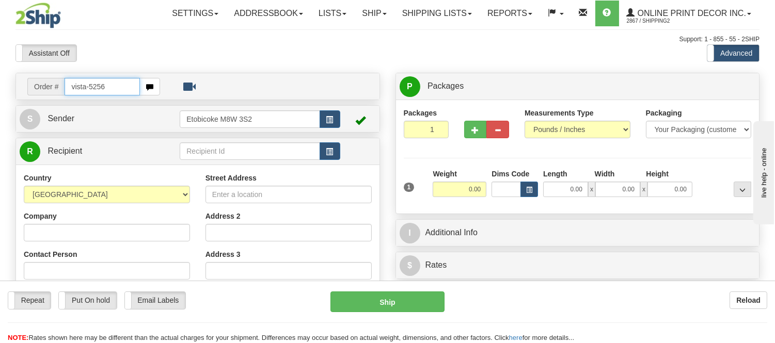
type input "vista-5256"
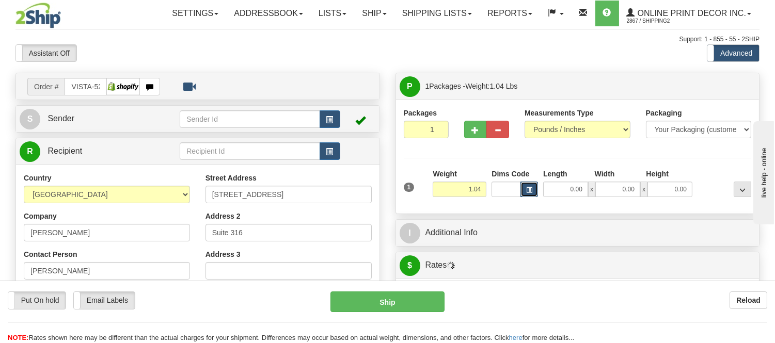
click at [532, 186] on button "button" at bounding box center [529, 189] width 18 height 15
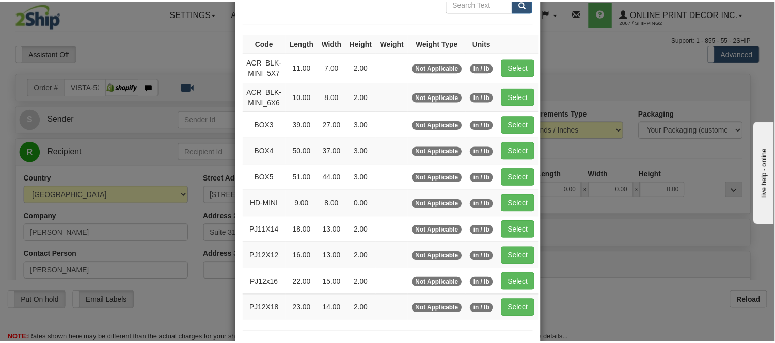
scroll to position [115, 0]
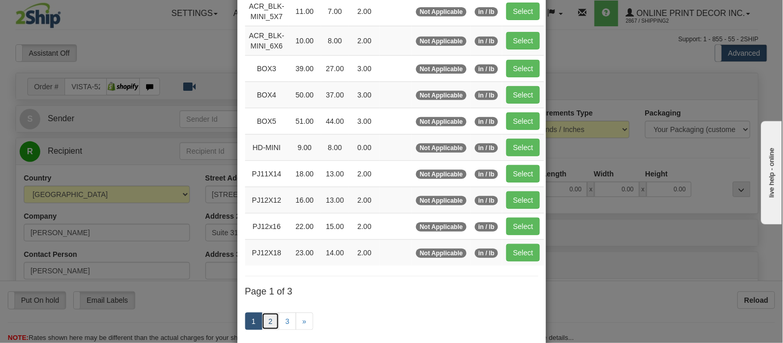
click at [264, 319] on link "2" at bounding box center [271, 322] width 18 height 18
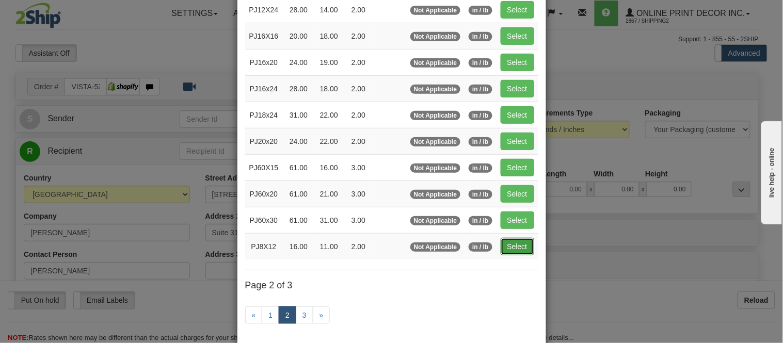
click at [514, 247] on button "Select" at bounding box center [518, 247] width 34 height 18
type input "PJ8X12"
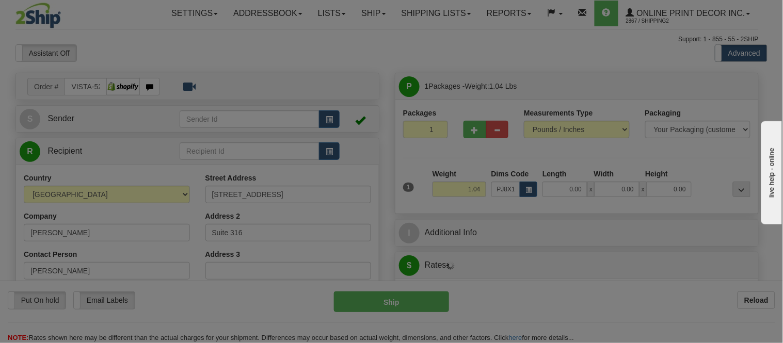
type input "16.00"
type input "11.00"
type input "2.00"
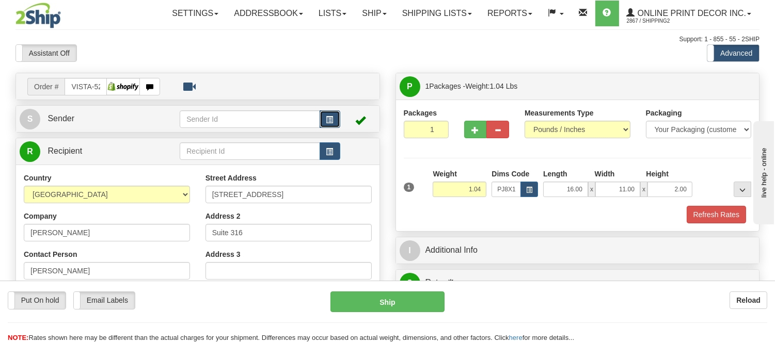
click at [334, 117] on button "button" at bounding box center [330, 119] width 21 height 18
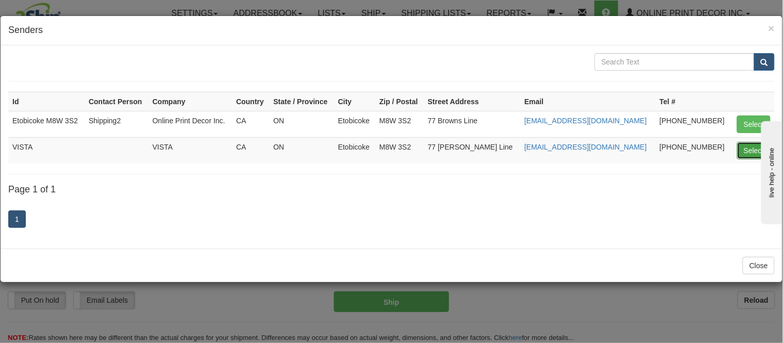
click at [742, 145] on button "Select" at bounding box center [754, 151] width 34 height 18
type input "VISTA"
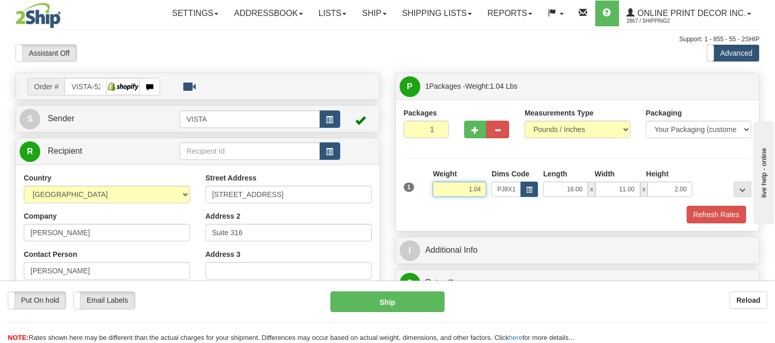
drag, startPoint x: 483, startPoint y: 187, endPoint x: 383, endPoint y: 189, distance: 100.7
click at [383, 73] on div "Order # VISTA-5256 S" at bounding box center [388, 73] width 760 height 0
click button "Delete" at bounding box center [0, 0] width 0 height 0
type input "4.00"
click at [721, 219] on button "Refresh Rates" at bounding box center [716, 215] width 59 height 18
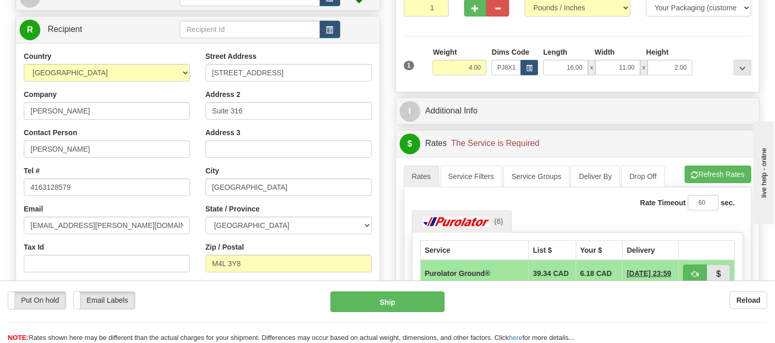
scroll to position [229, 0]
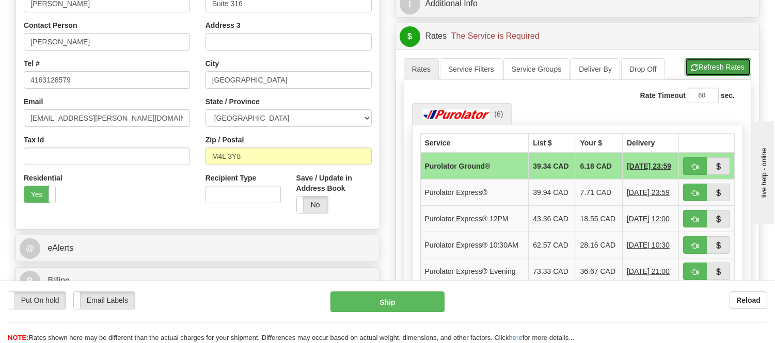
click at [694, 63] on button "Refresh Rates" at bounding box center [718, 67] width 67 height 18
click at [698, 164] on span "button" at bounding box center [694, 167] width 7 height 7
type input "260"
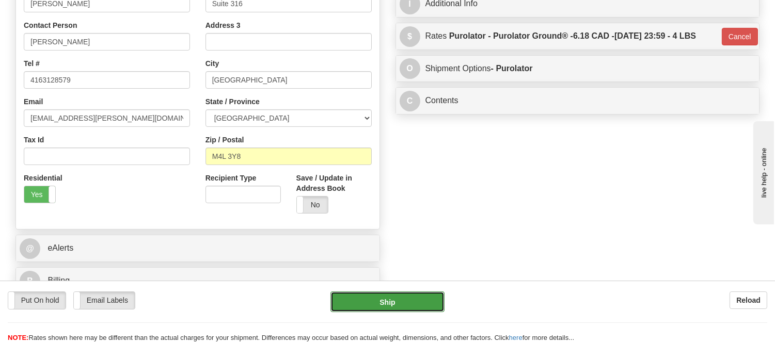
click at [362, 304] on button "Ship" at bounding box center [387, 302] width 114 height 21
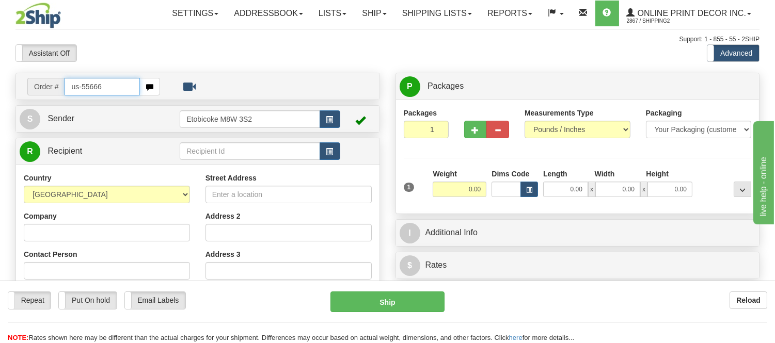
type input "us-55666"
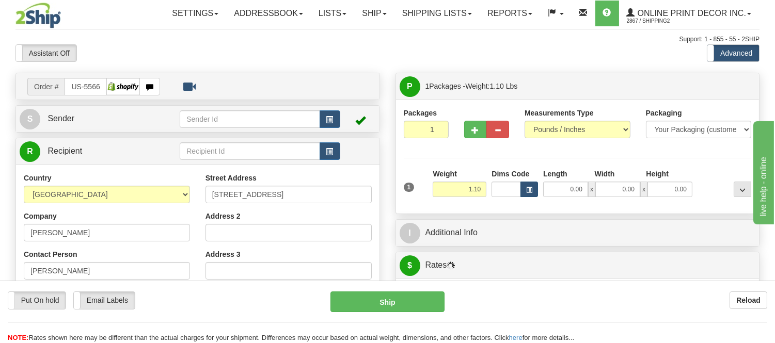
click at [530, 182] on div "Dims Code" at bounding box center [515, 183] width 52 height 28
click at [532, 186] on button "button" at bounding box center [529, 189] width 18 height 15
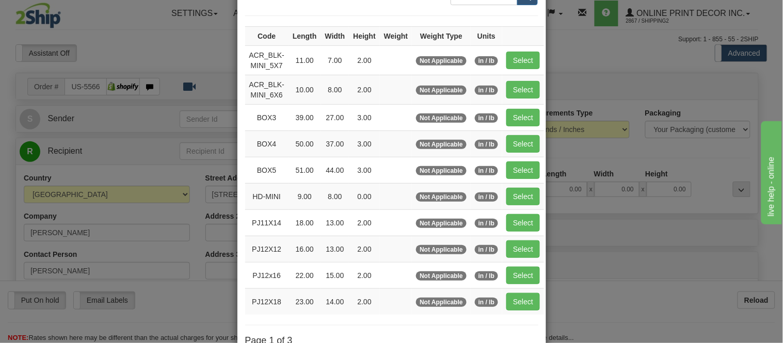
scroll to position [172, 0]
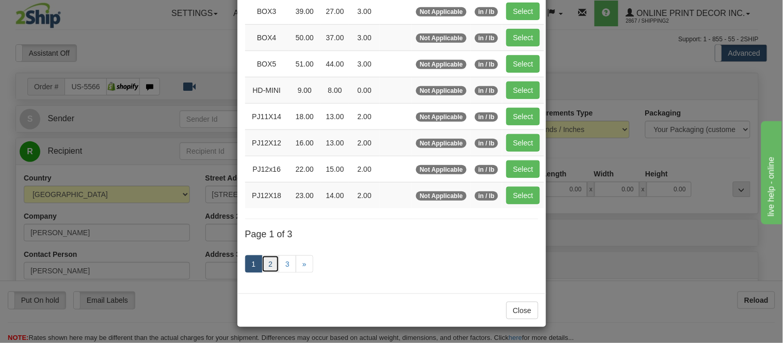
click at [268, 269] on link "2" at bounding box center [271, 265] width 18 height 18
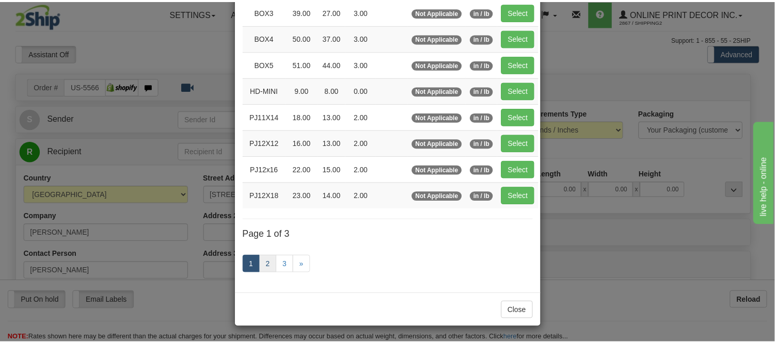
scroll to position [168, 0]
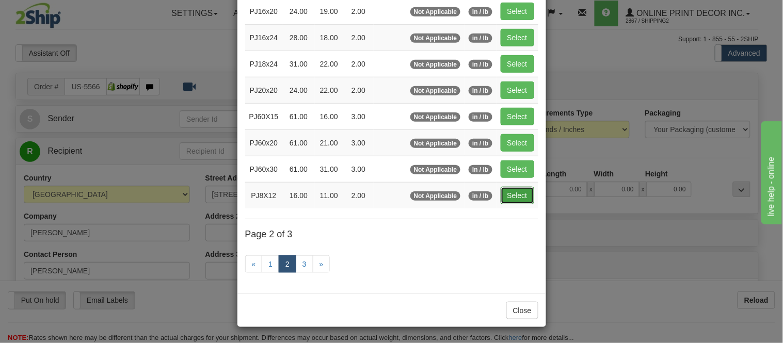
click at [513, 199] on button "Select" at bounding box center [518, 196] width 34 height 18
type input "PJ8X12"
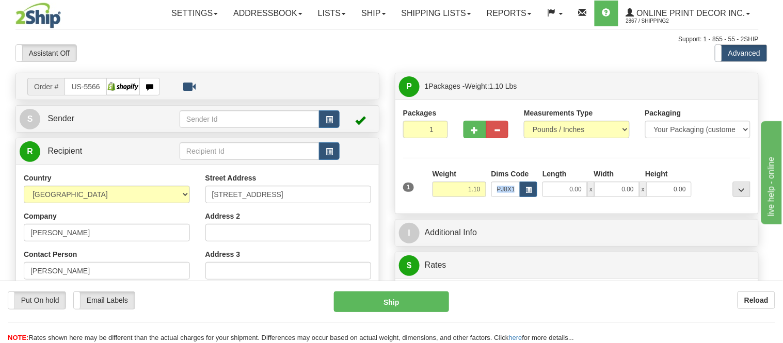
type input "16.00"
type input "11.00"
type input "2.00"
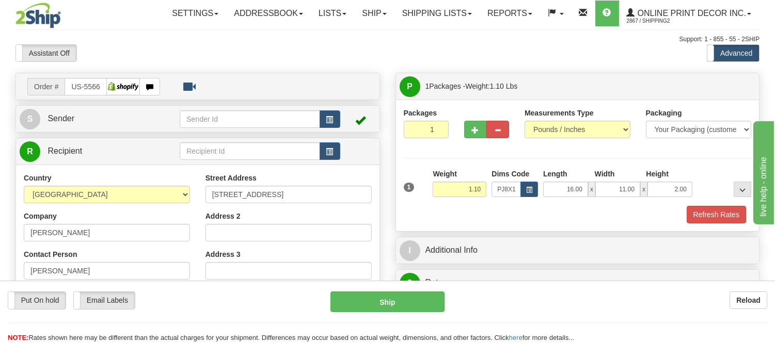
click at [525, 212] on div "Refresh Rates" at bounding box center [577, 215] width 353 height 18
click at [700, 213] on button "Refresh Rates" at bounding box center [716, 215] width 59 height 18
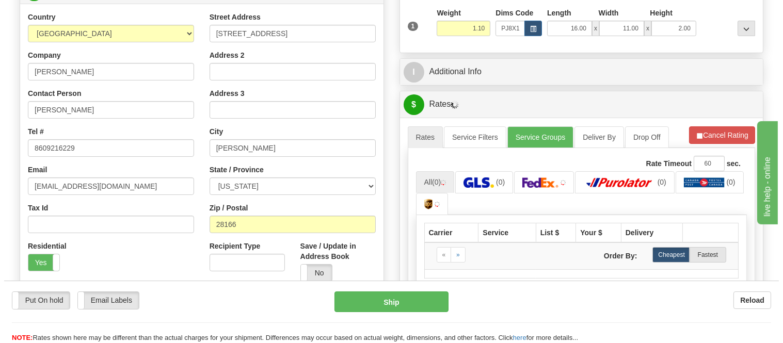
scroll to position [229, 0]
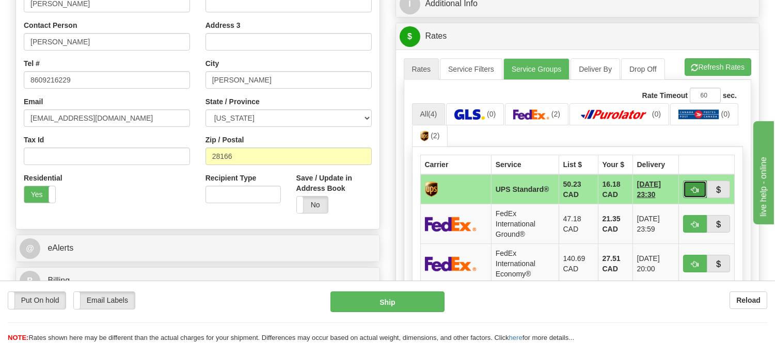
click at [692, 188] on span "button" at bounding box center [694, 190] width 7 height 7
type input "11"
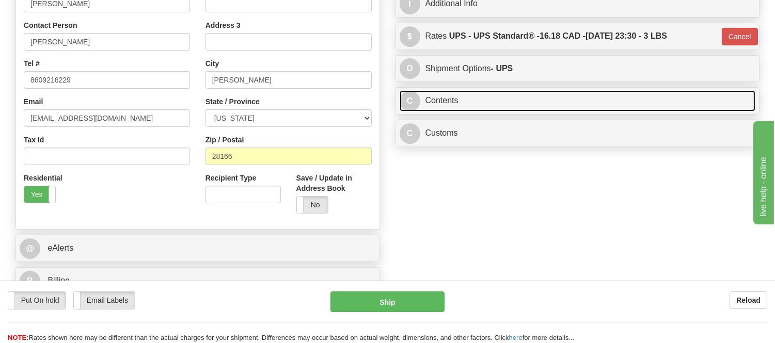
click at [566, 106] on link "C Contents" at bounding box center [578, 100] width 356 height 21
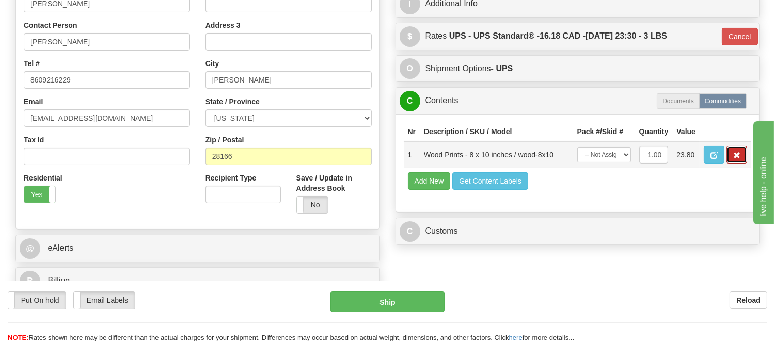
click at [730, 164] on button "button" at bounding box center [736, 155] width 21 height 18
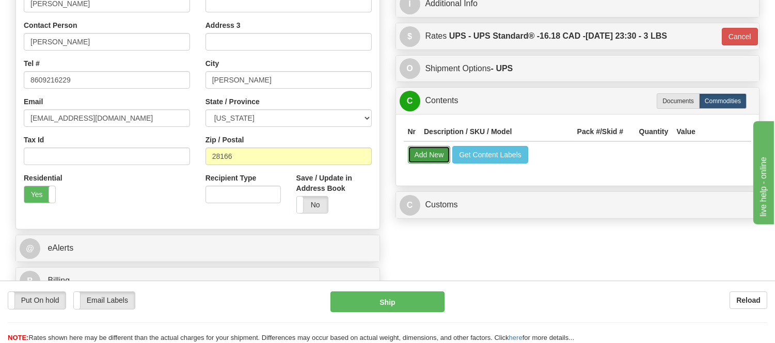
click at [422, 162] on button "Add New" at bounding box center [429, 155] width 43 height 18
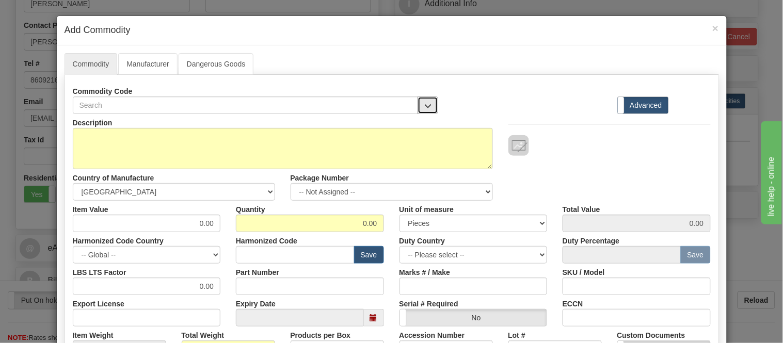
click at [424, 110] on button "button" at bounding box center [428, 106] width 21 height 18
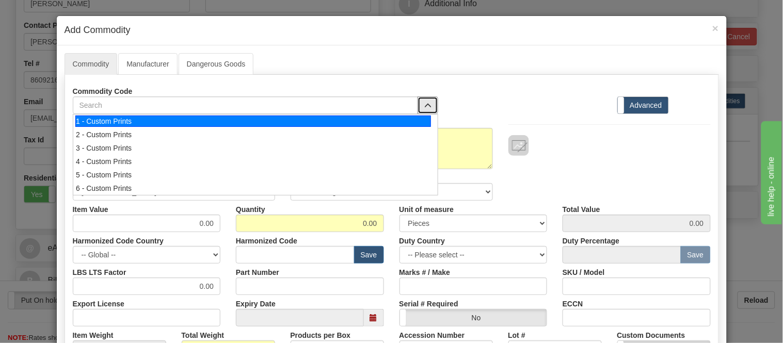
click at [419, 120] on div "1 - Custom Prints" at bounding box center [253, 121] width 356 height 11
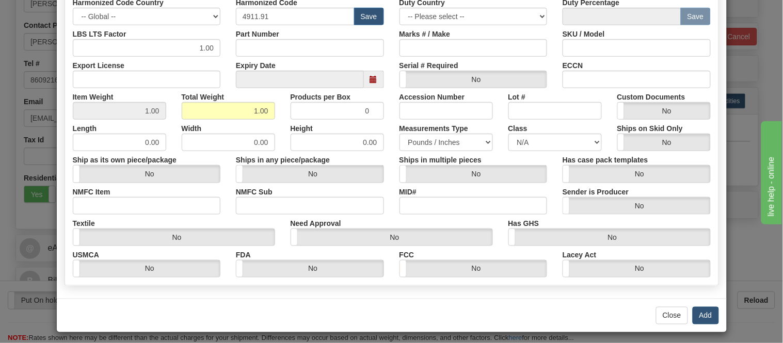
scroll to position [244, 0]
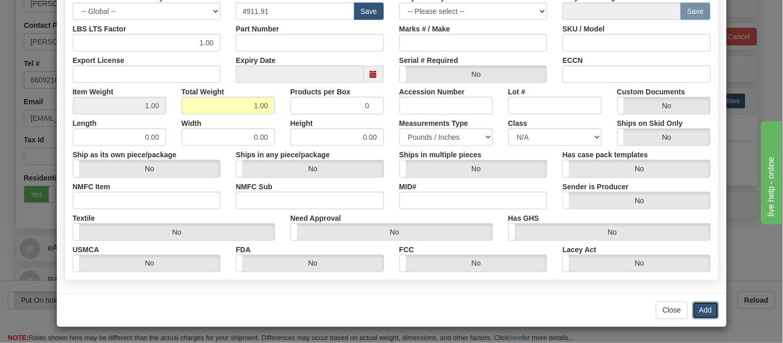
click at [709, 311] on button "Add" at bounding box center [706, 311] width 26 height 18
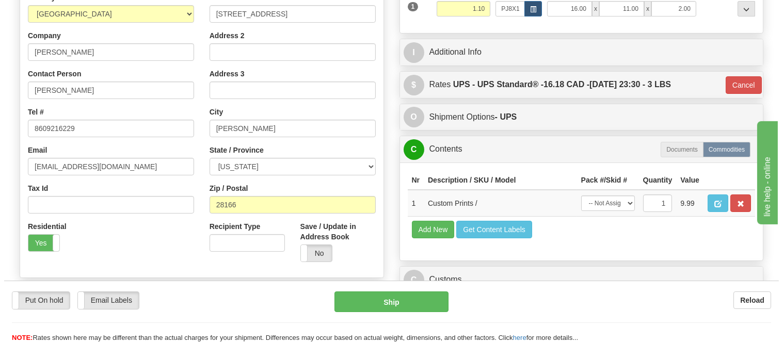
scroll to position [115, 0]
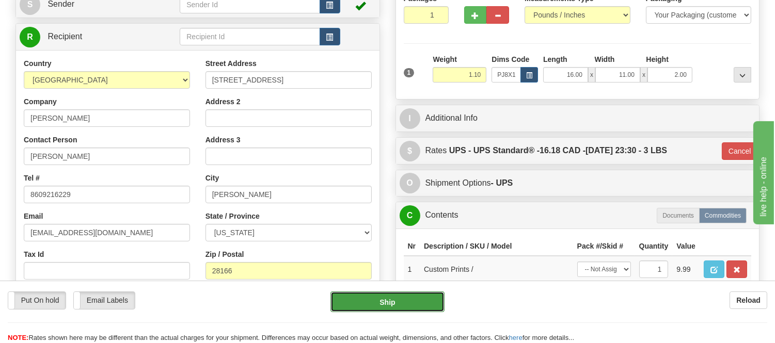
click at [393, 307] on button "Ship" at bounding box center [387, 302] width 114 height 21
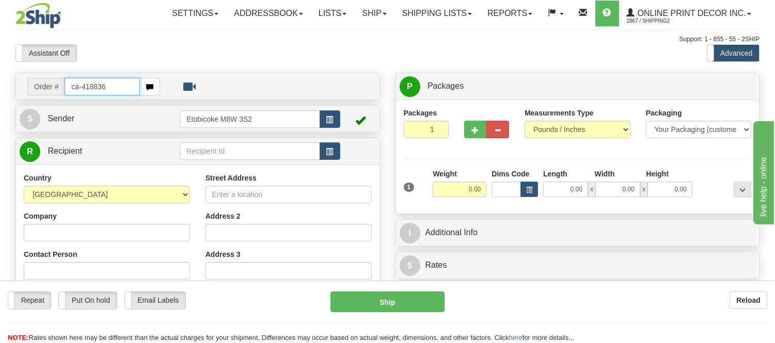
type input "ca-418836"
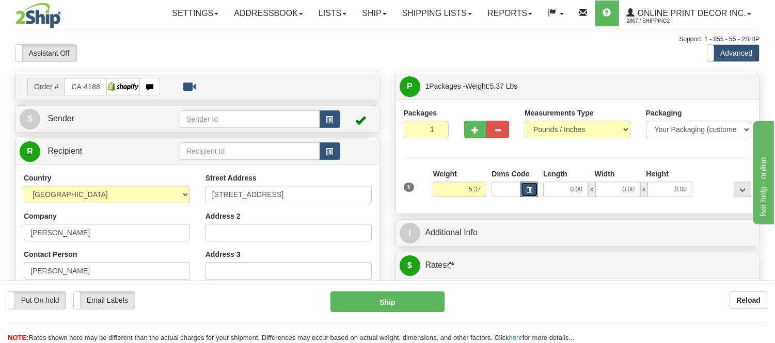
click at [525, 189] on button "button" at bounding box center [529, 189] width 18 height 15
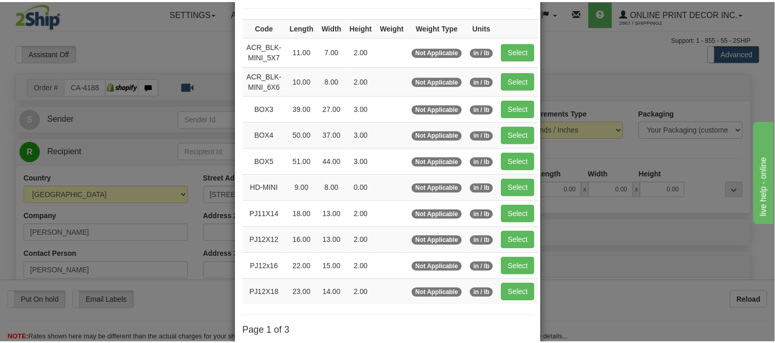
scroll to position [115, 0]
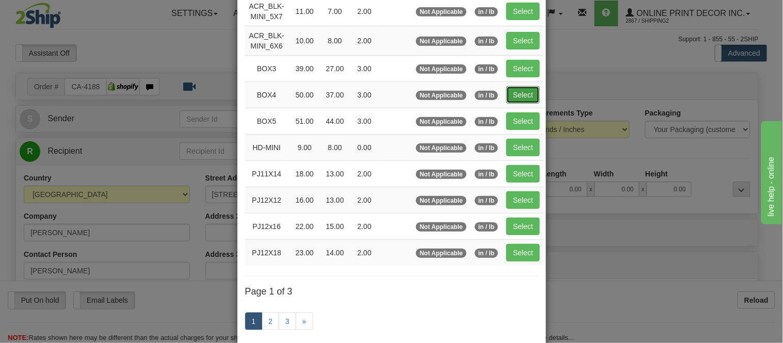
click at [512, 100] on button "Select" at bounding box center [524, 95] width 34 height 18
type input "BOX4"
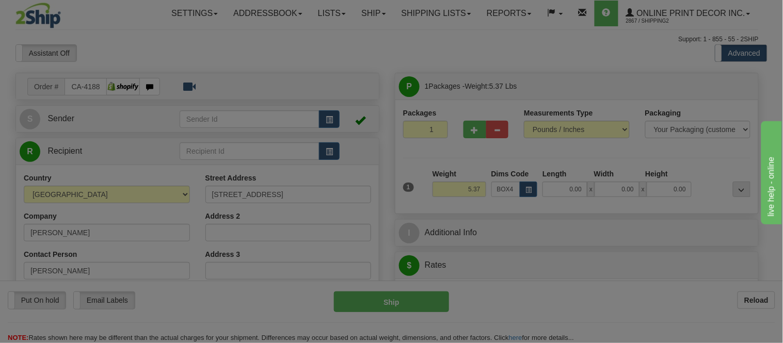
type input "50.00"
type input "37.00"
type input "3.00"
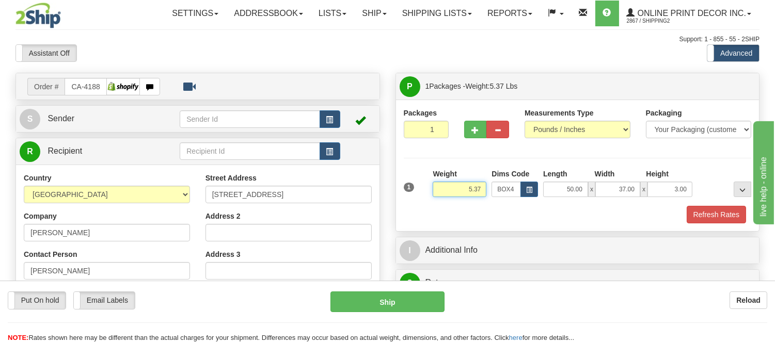
drag, startPoint x: 481, startPoint y: 192, endPoint x: 426, endPoint y: 198, distance: 55.0
click at [426, 198] on div "1 Weight 5.37 Dims Code BOX4" at bounding box center [577, 187] width 353 height 37
type input "17.98"
click at [699, 217] on button "Refresh Rates" at bounding box center [716, 215] width 59 height 18
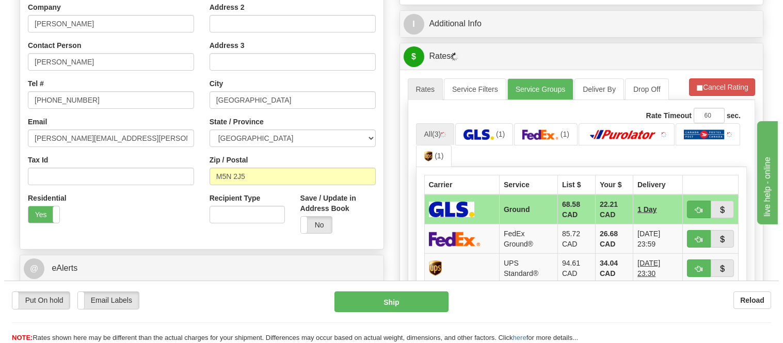
scroll to position [229, 0]
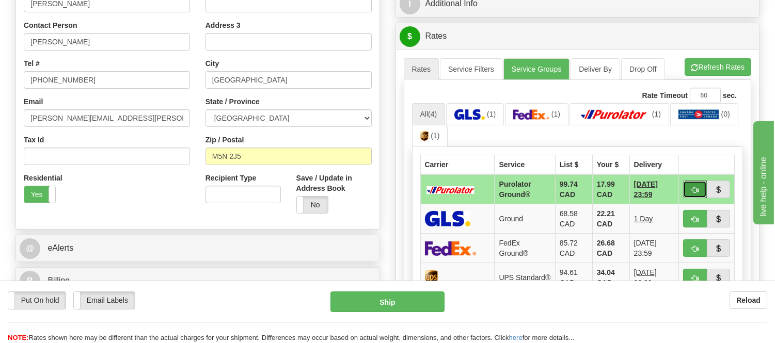
click at [691, 184] on button "button" at bounding box center [695, 190] width 24 height 18
type input "260"
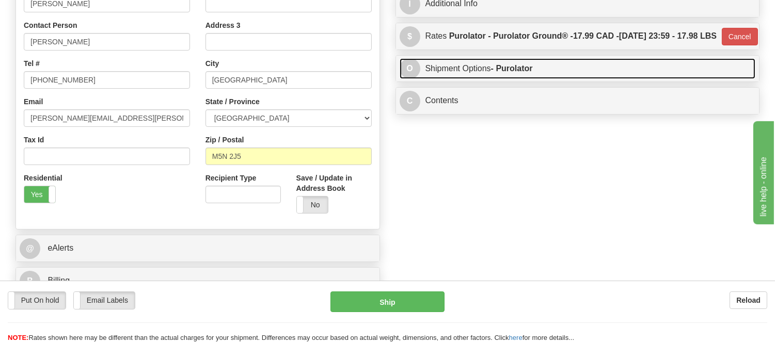
click at [643, 80] on link "O Shipment Options - Purolator" at bounding box center [578, 68] width 356 height 21
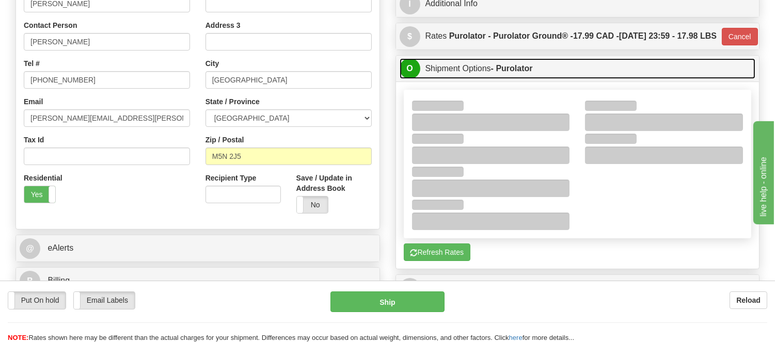
click at [643, 80] on link "O Shipment Options - Purolator" at bounding box center [578, 68] width 356 height 21
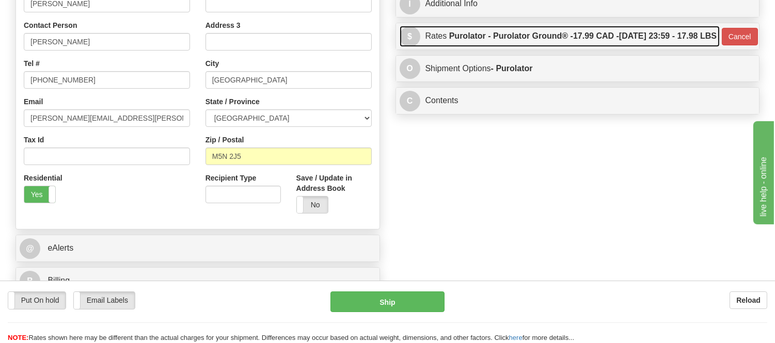
click at [645, 46] on label "Purolator - Purolator Ground® - 17.99 CAD - 08/12/2025 23:59 - 17.98 LBS" at bounding box center [582, 36] width 267 height 21
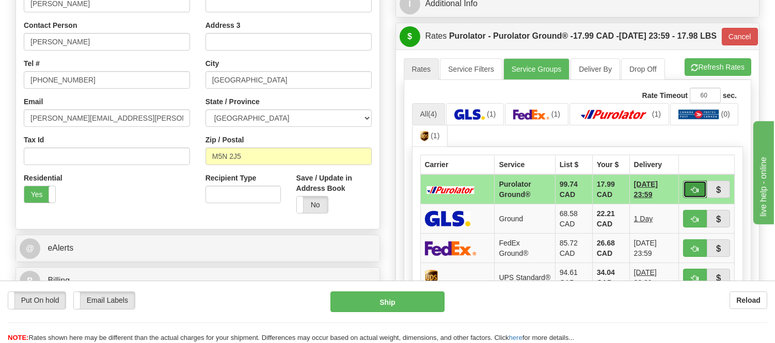
click at [692, 194] on span "button" at bounding box center [694, 190] width 7 height 7
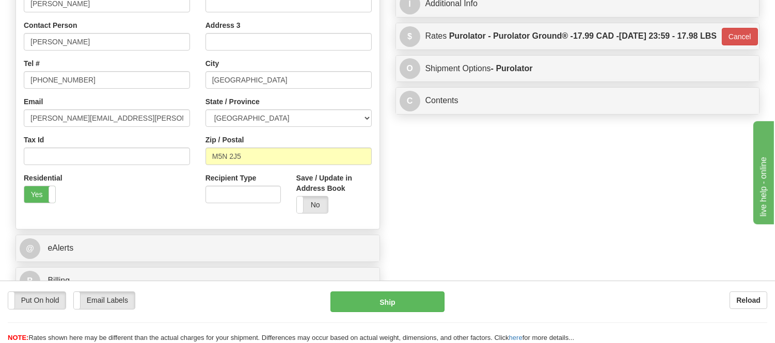
click at [409, 315] on div "Put On hold Put On hold Email Labels Email Labels Edit Reload Ship" at bounding box center [387, 318] width 775 height 52
click at [412, 307] on button "Ship" at bounding box center [387, 302] width 114 height 21
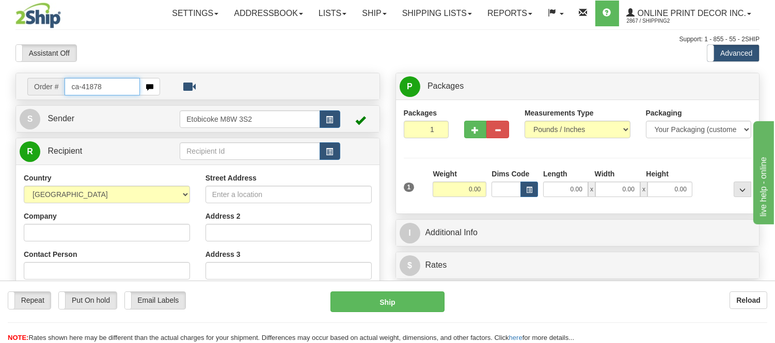
type input "ca-418784"
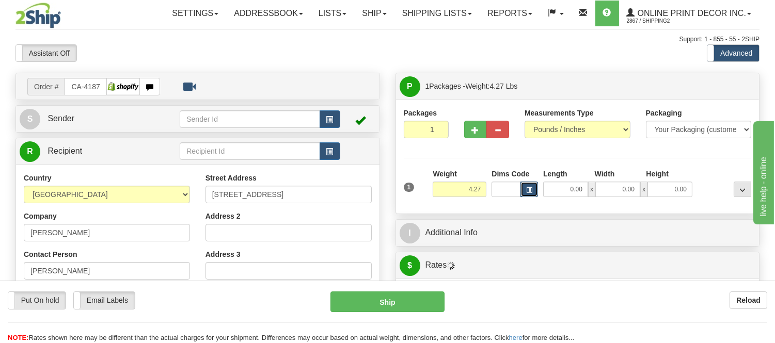
drag, startPoint x: 520, startPoint y: 188, endPoint x: 526, endPoint y: 187, distance: 5.3
click at [526, 187] on button "button" at bounding box center [529, 189] width 18 height 15
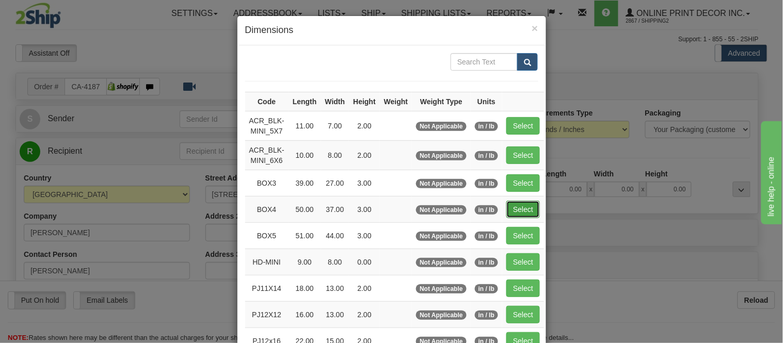
click at [511, 208] on button "Select" at bounding box center [524, 210] width 34 height 18
type input "BOX4"
type input "50.00"
type input "37.00"
type input "3.00"
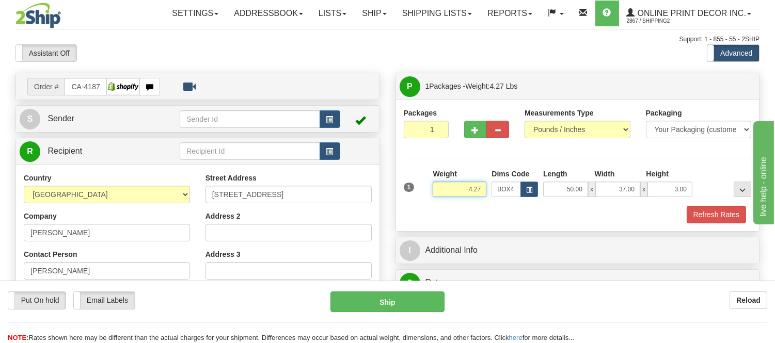
drag, startPoint x: 482, startPoint y: 188, endPoint x: 437, endPoint y: 182, distance: 44.9
click at [437, 182] on div "Weight 4.27" at bounding box center [460, 183] width 54 height 28
type input "17.98"
click at [735, 223] on button "Refresh Rates" at bounding box center [716, 215] width 59 height 18
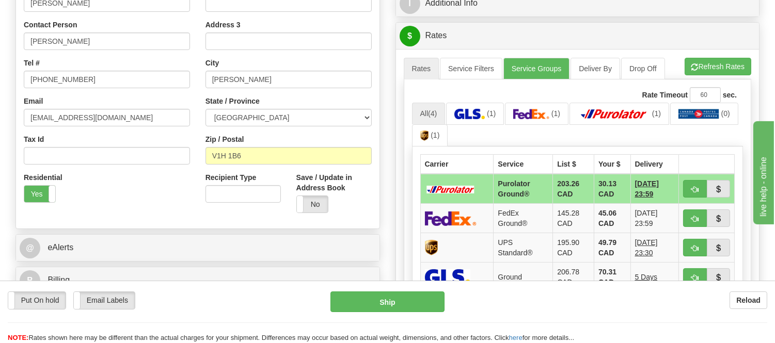
scroll to position [236, 0]
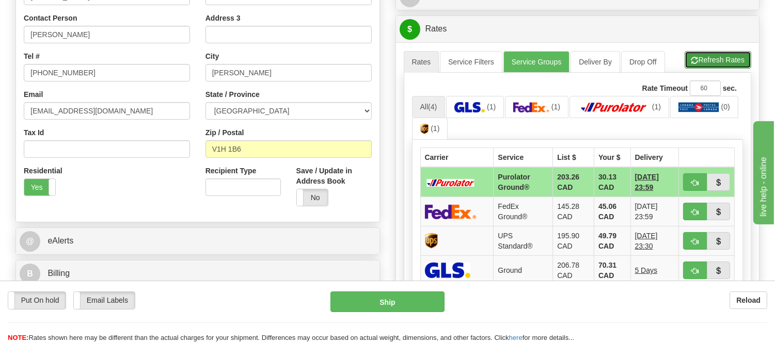
click at [736, 64] on button "Refresh Rates" at bounding box center [718, 60] width 67 height 18
click at [691, 191] on button "button" at bounding box center [695, 182] width 24 height 18
type input "260"
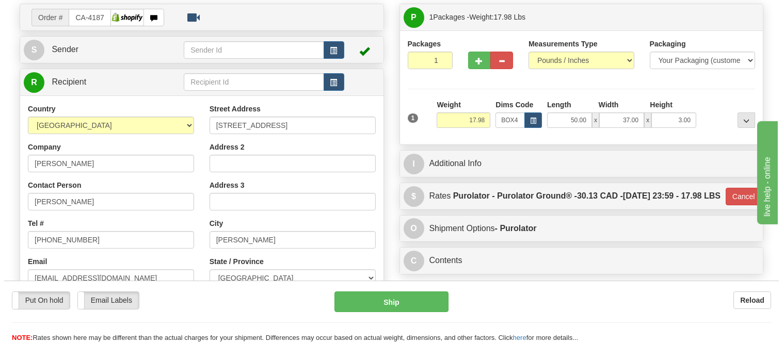
scroll to position [65, 0]
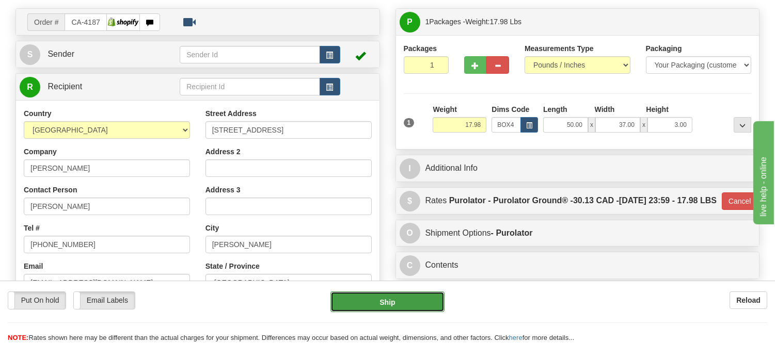
click at [409, 302] on button "Ship" at bounding box center [387, 302] width 114 height 21
